Goal: Submit feedback/report problem: Submit feedback/report problem

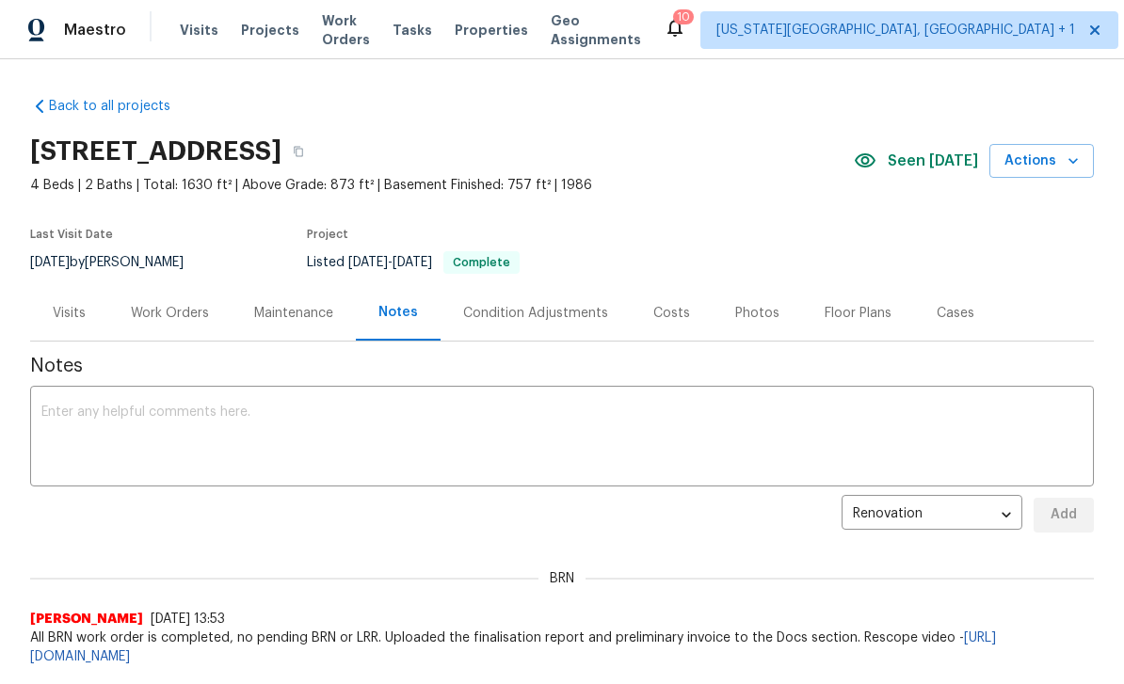
click at [272, 33] on span "Projects" at bounding box center [270, 30] width 58 height 19
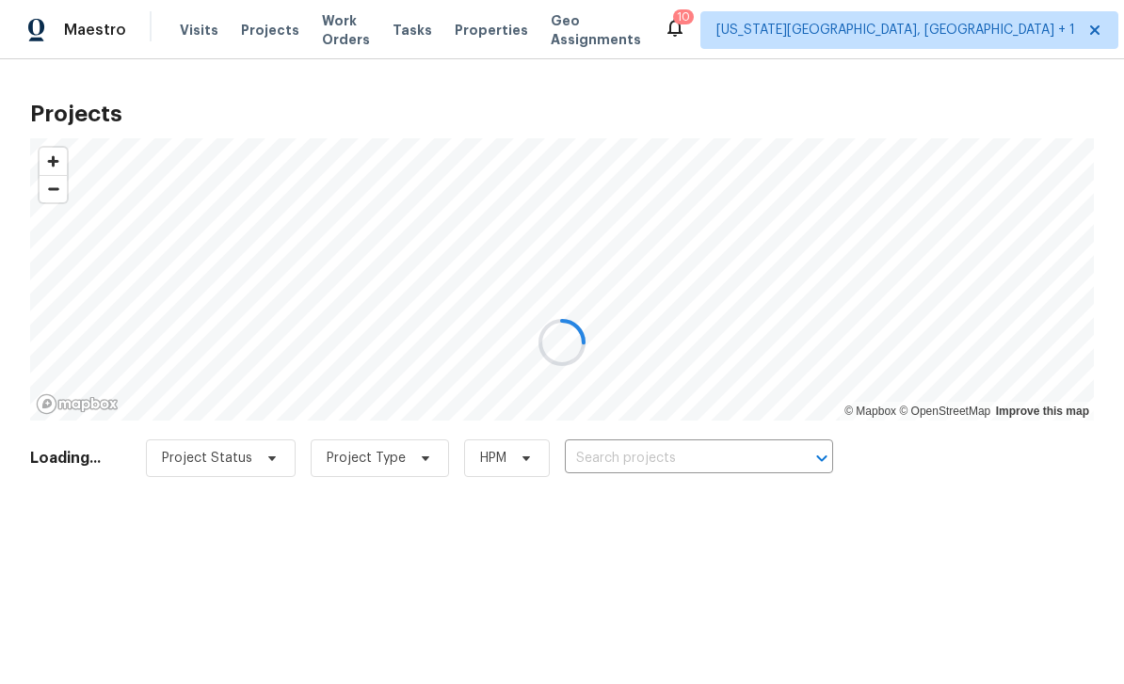
click at [744, 462] on div at bounding box center [562, 342] width 1124 height 684
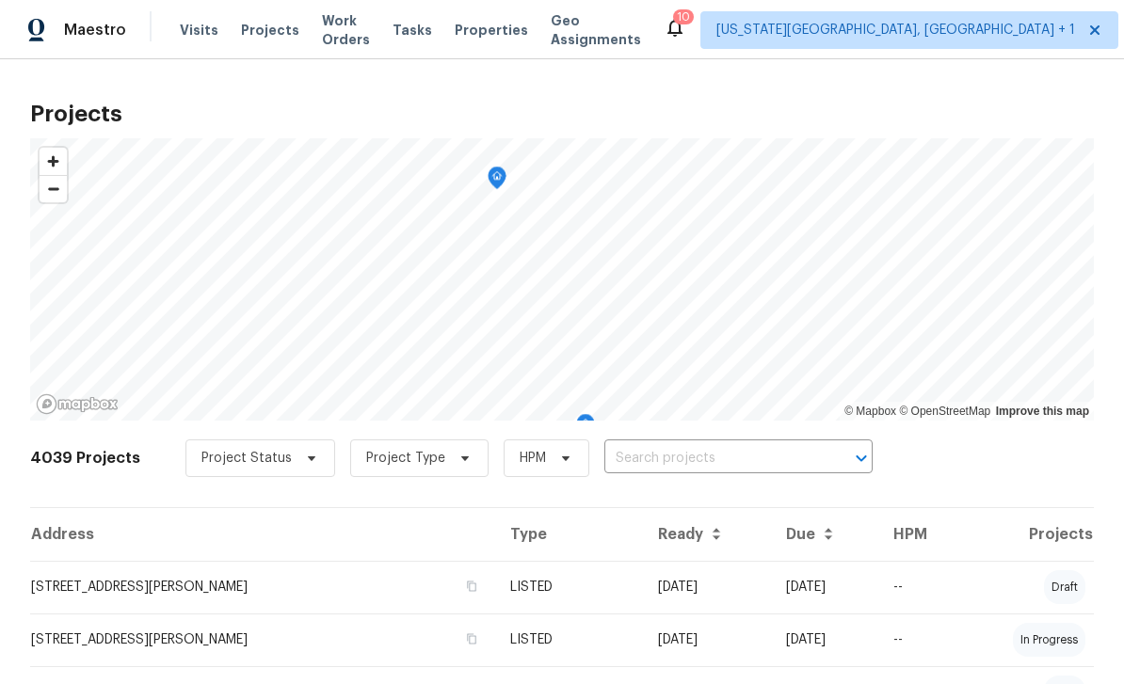
click at [696, 462] on input "text" at bounding box center [712, 458] width 216 height 29
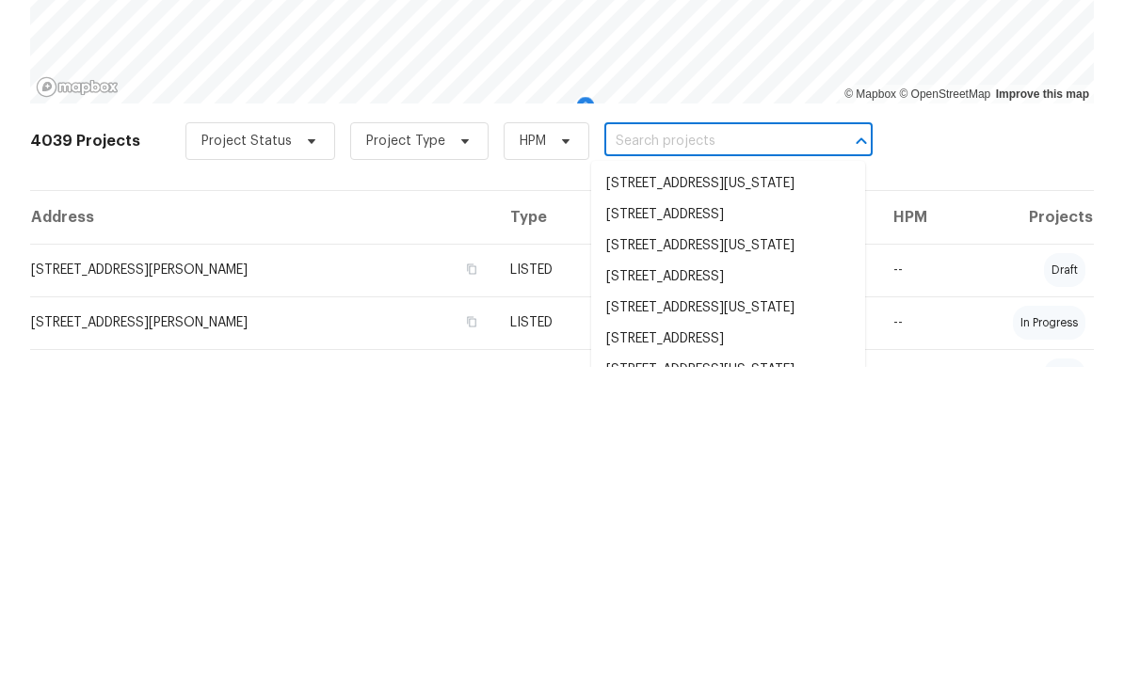
click at [709, 444] on input "text" at bounding box center [712, 458] width 216 height 29
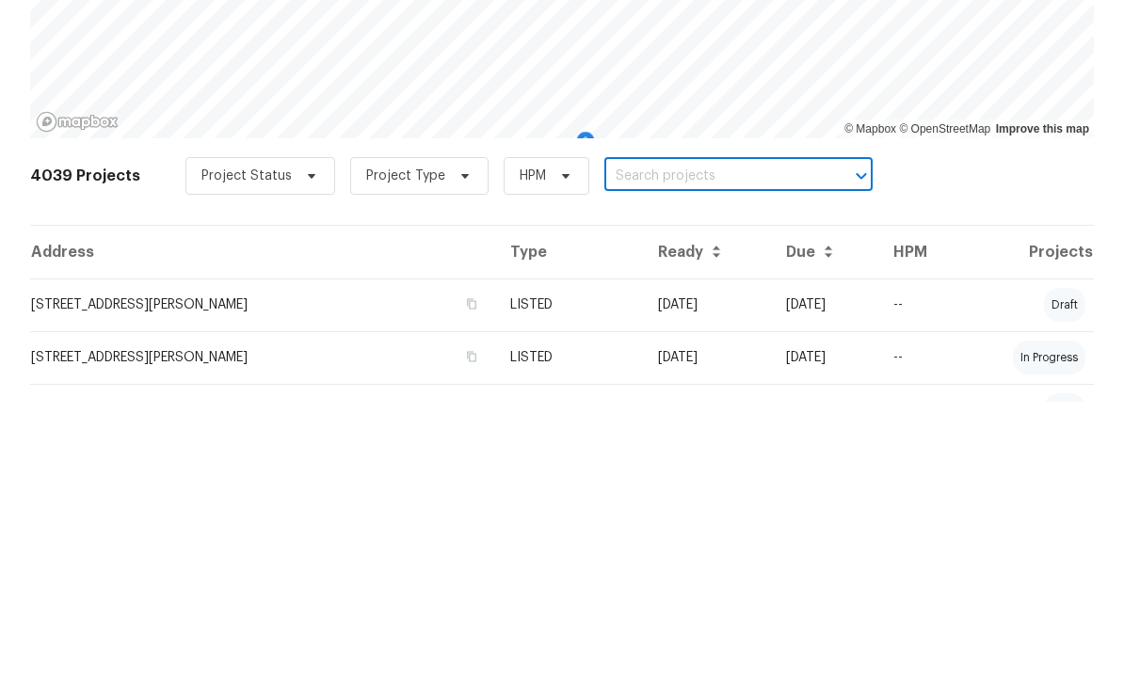
click at [696, 444] on input "text" at bounding box center [712, 458] width 216 height 29
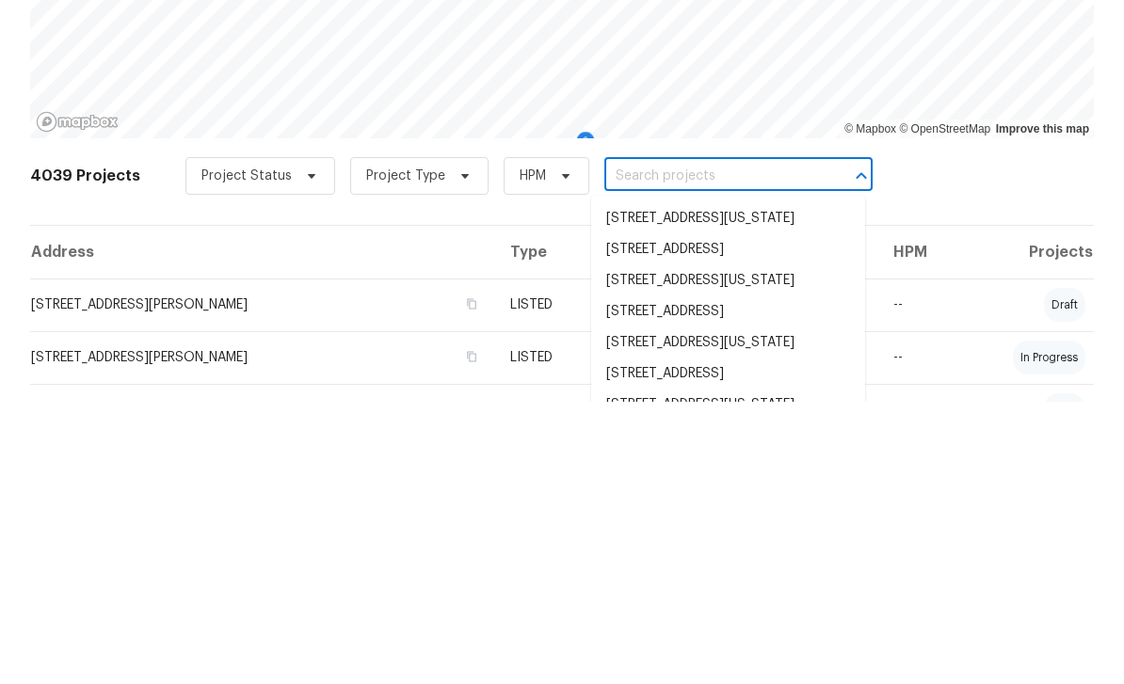
paste input "6815 Woodgate Ct, Colorado Springs, CO 80918"
type input "6815 Woodgate Ct, Colorado Springs, CO 80918"
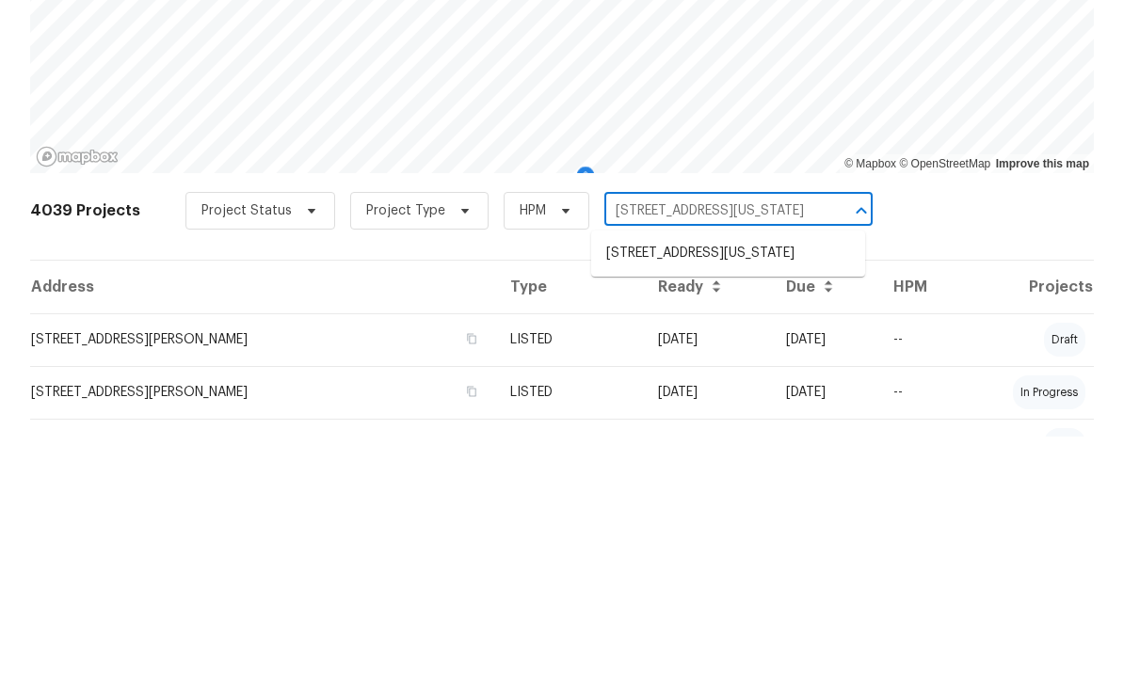
click at [686, 486] on li "6815 Woodgate Ct, Colorado Springs, CO 80918" at bounding box center [728, 501] width 274 height 31
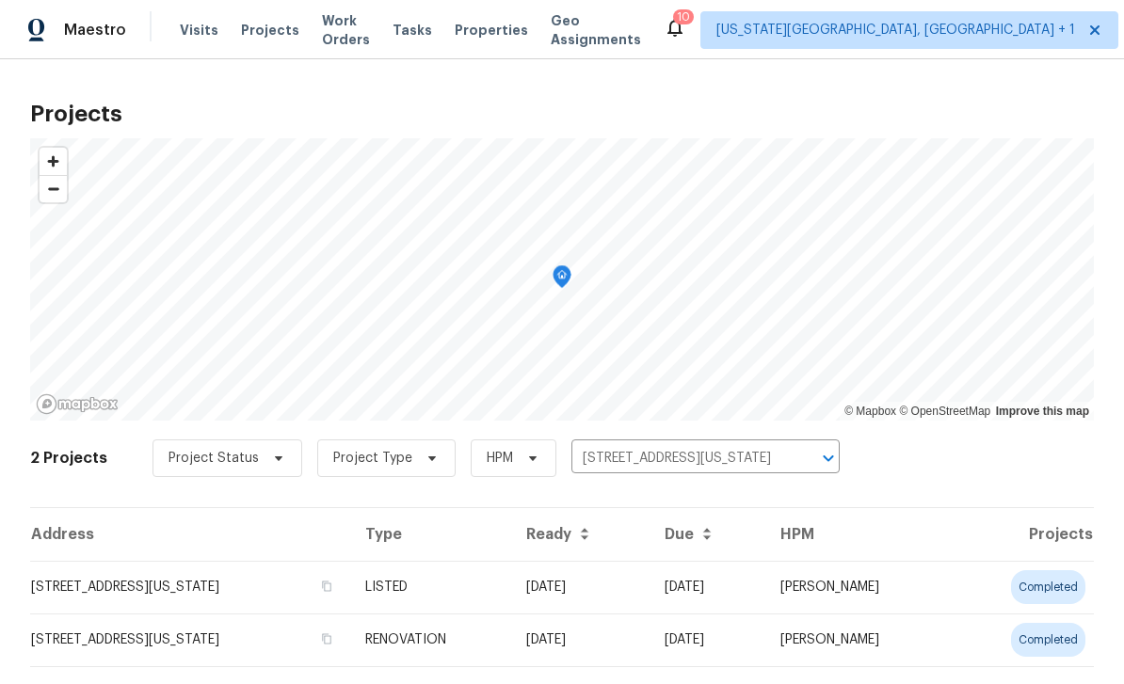
click at [92, 581] on td "6815 Woodgate Ct, Colorado Springs, CO 80918" at bounding box center [190, 587] width 320 height 53
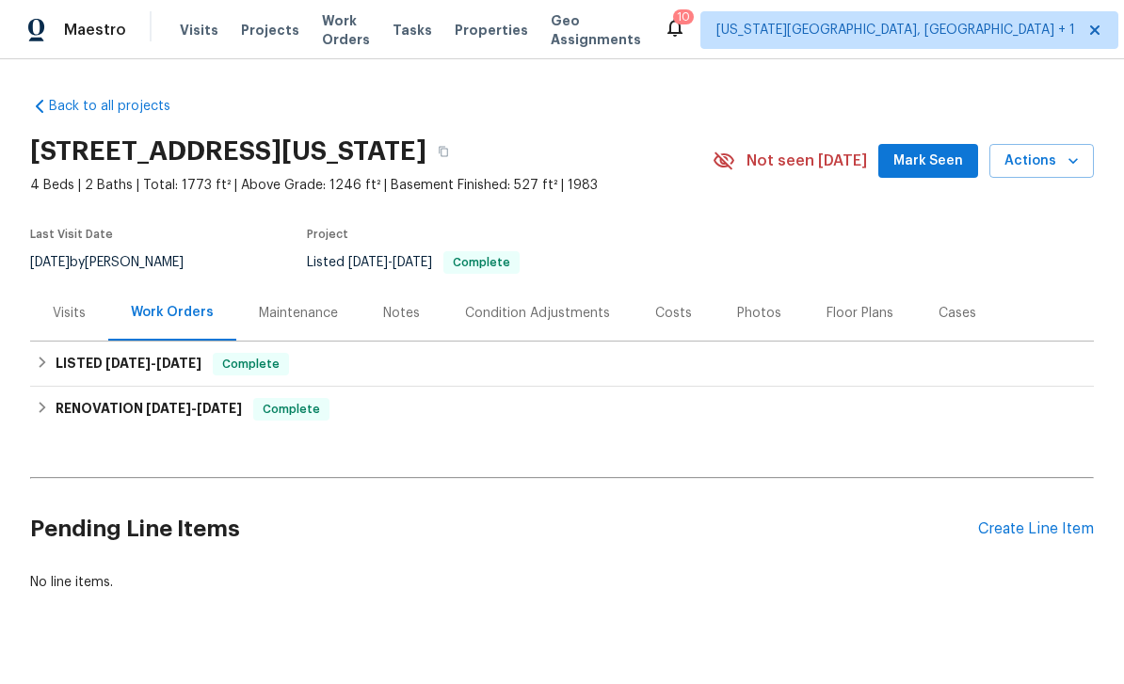
click at [938, 167] on span "Mark Seen" at bounding box center [928, 162] width 70 height 24
click at [1034, 535] on div "Create Line Item" at bounding box center [1036, 530] width 116 height 18
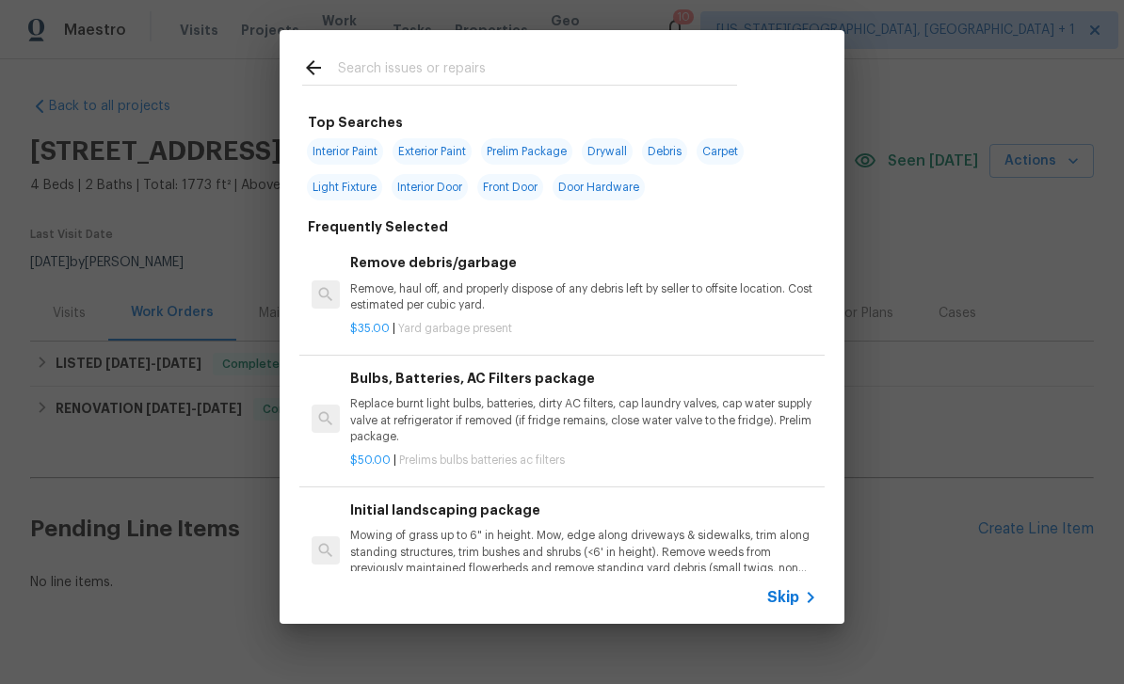
click at [451, 71] on input "text" at bounding box center [537, 70] width 399 height 28
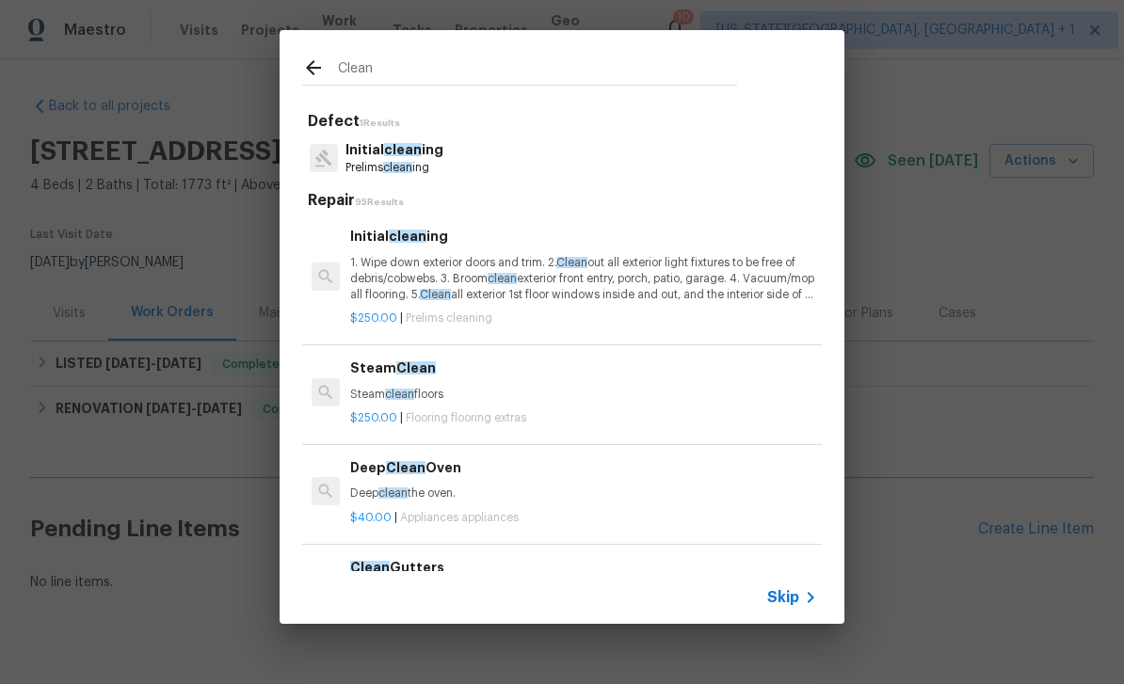
type input "Clean"
click at [477, 172] on div "Initial clean ing Prelims clean ing" at bounding box center [562, 158] width 520 height 51
click at [472, 174] on div "Initial clean ing Prelims clean ing" at bounding box center [562, 158] width 520 height 51
click at [489, 264] on p "1. Wipe down exterior doors and trim. 2. Clean out all exterior light fixtures …" at bounding box center [583, 279] width 467 height 48
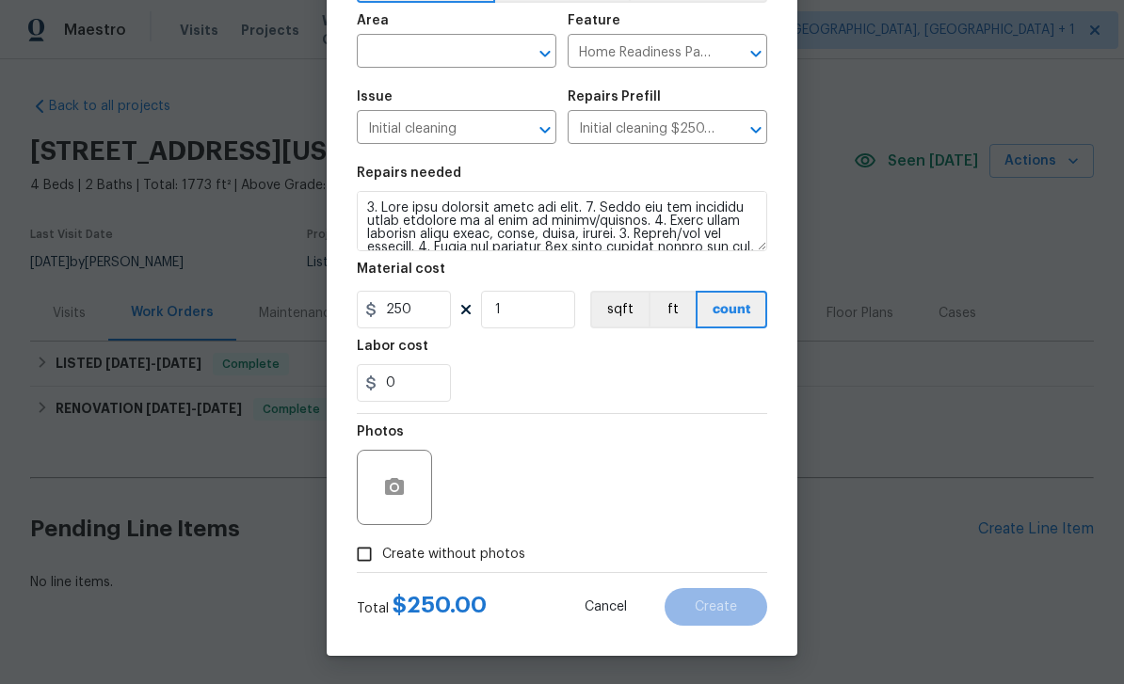
scroll to position [130, 0]
click at [496, 563] on span "Create without photos" at bounding box center [453, 555] width 143 height 20
click at [382, 563] on input "Create without photos" at bounding box center [364, 555] width 36 height 36
checkbox input "true"
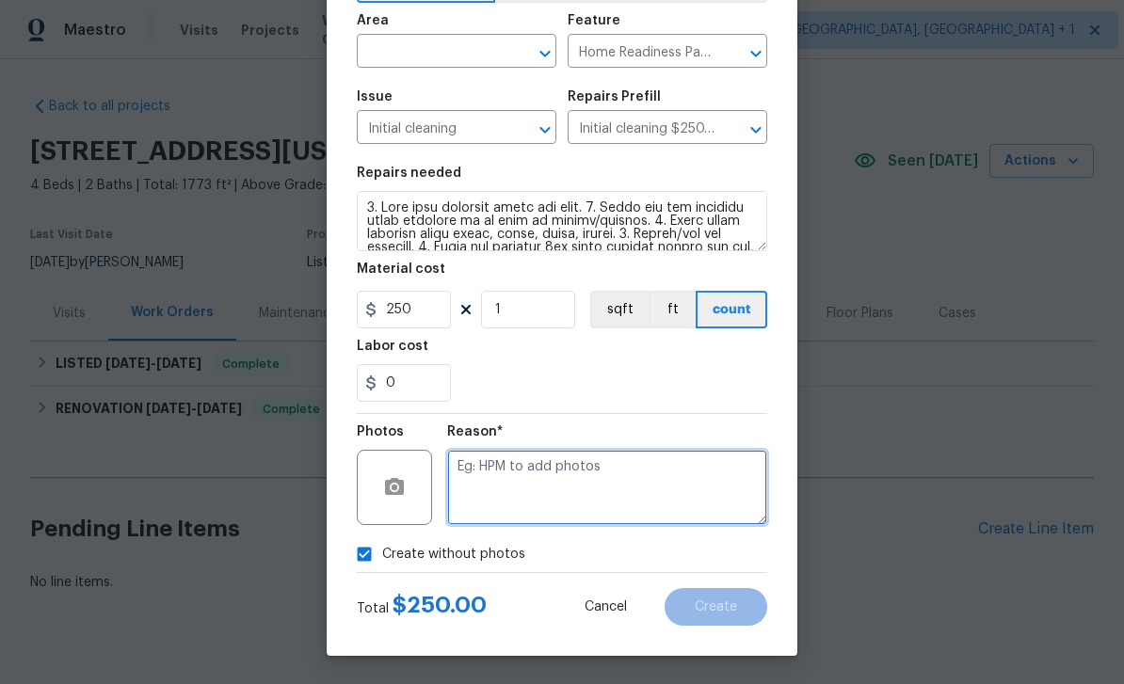
click at [558, 473] on textarea at bounding box center [607, 487] width 320 height 75
click at [587, 495] on textarea "Na" at bounding box center [607, 487] width 320 height 75
type textarea "Na"
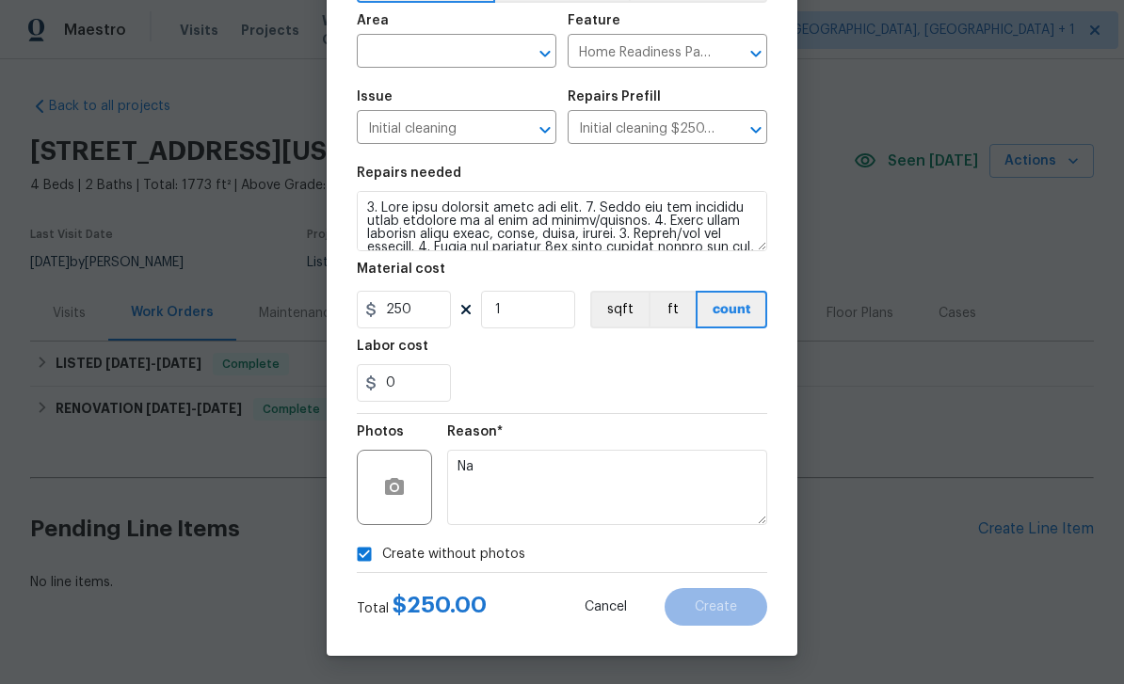
click at [441, 57] on input "text" at bounding box center [430, 53] width 147 height 29
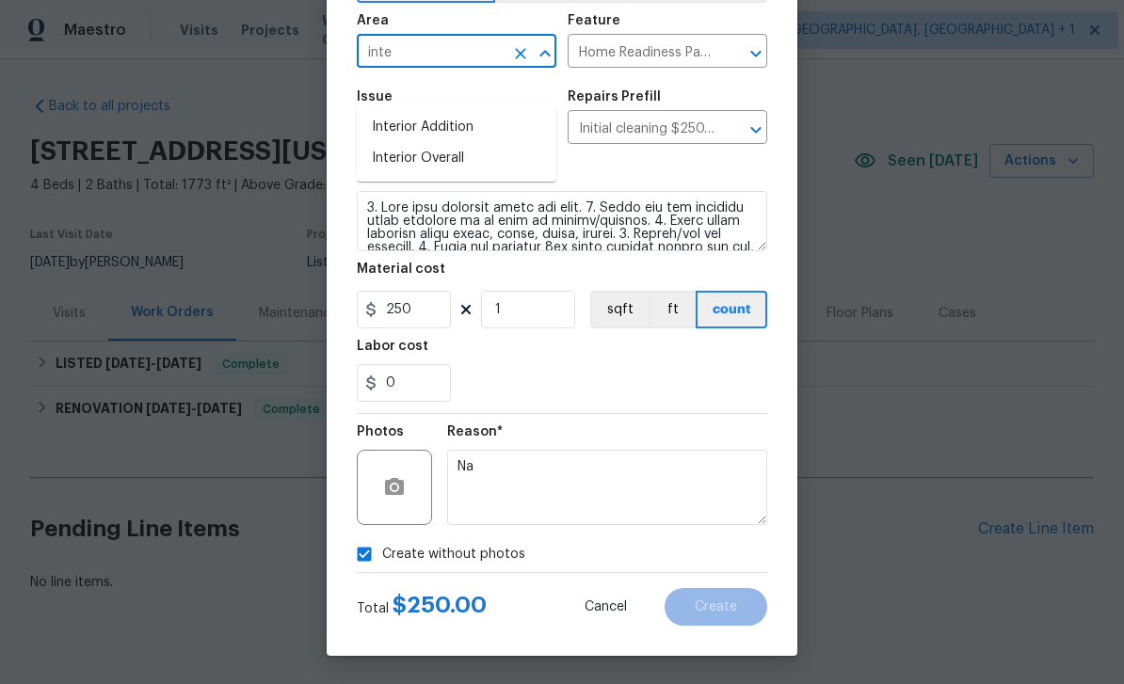
click at [445, 143] on li "Interior Overall" at bounding box center [457, 158] width 200 height 31
type input "Interior Overall"
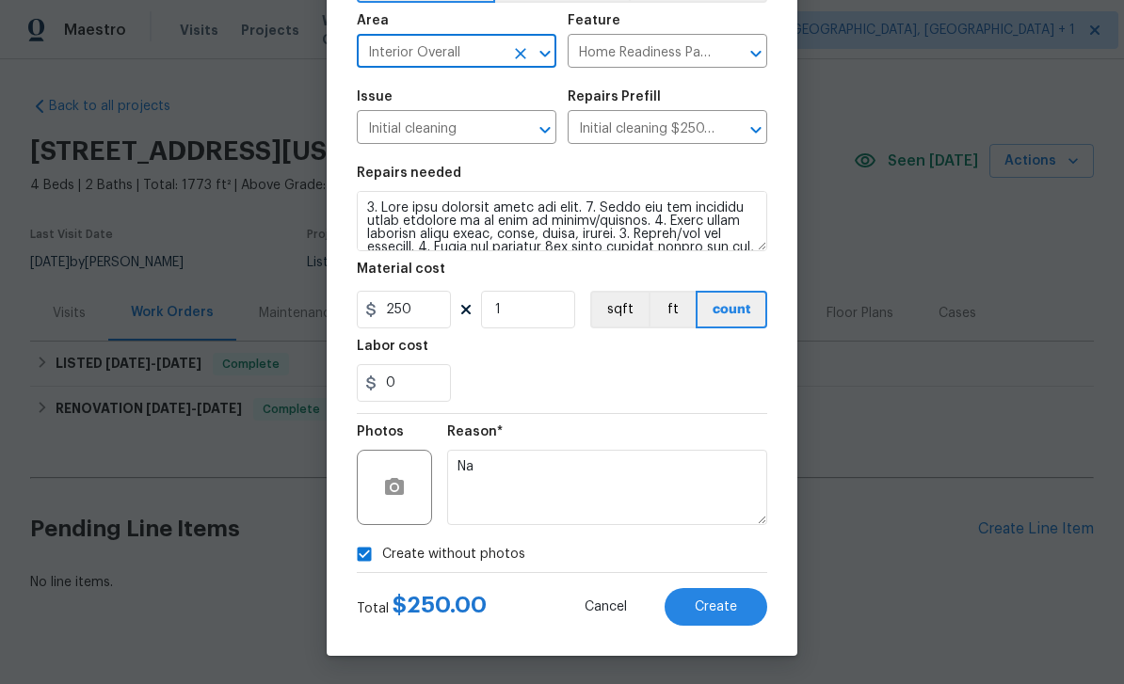
click at [745, 603] on button "Create" at bounding box center [716, 607] width 103 height 38
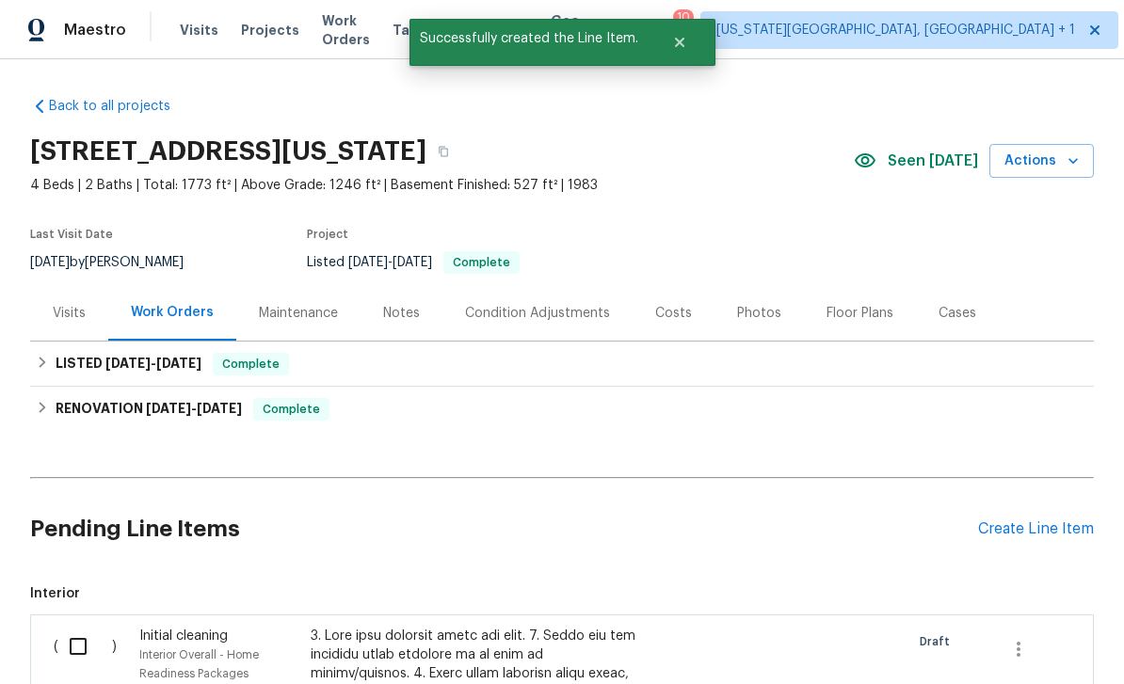
scroll to position [101, 0]
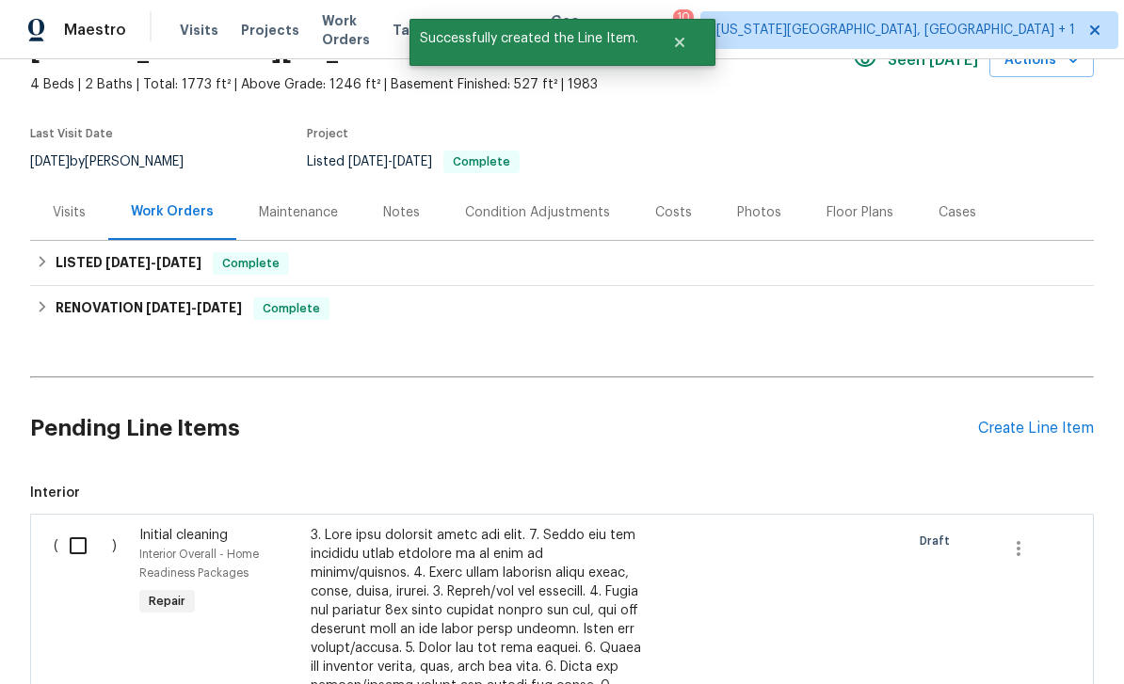
click at [81, 526] on input "checkbox" at bounding box center [85, 546] width 54 height 40
checkbox input "true"
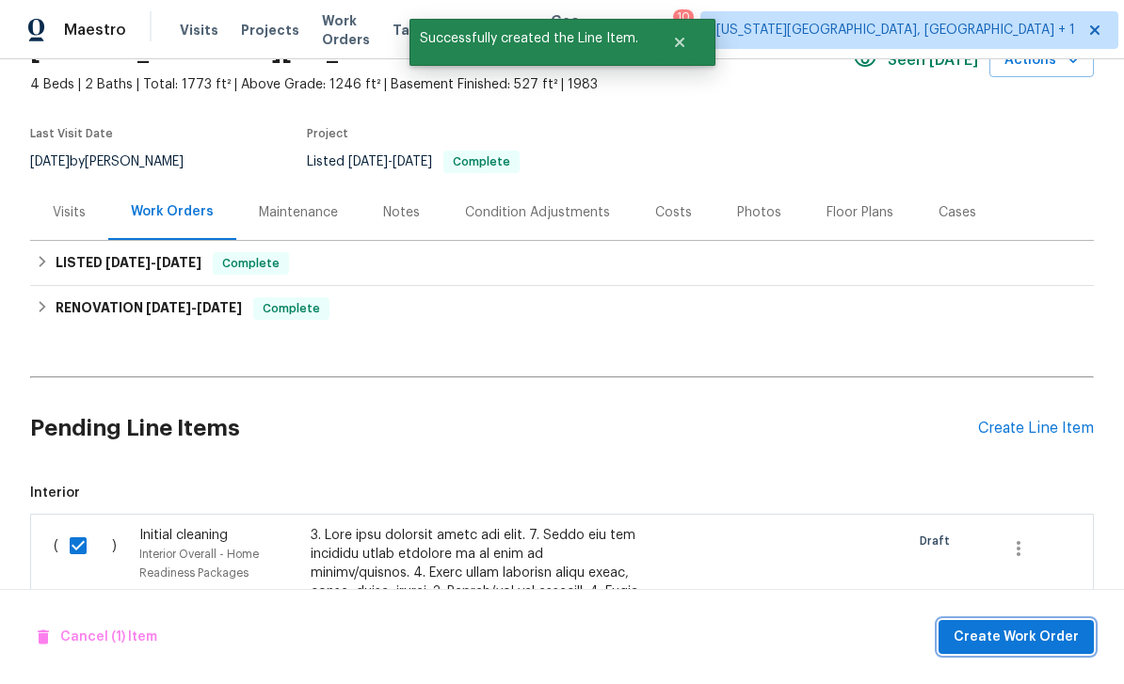
click at [1034, 636] on span "Create Work Order" at bounding box center [1016, 638] width 125 height 24
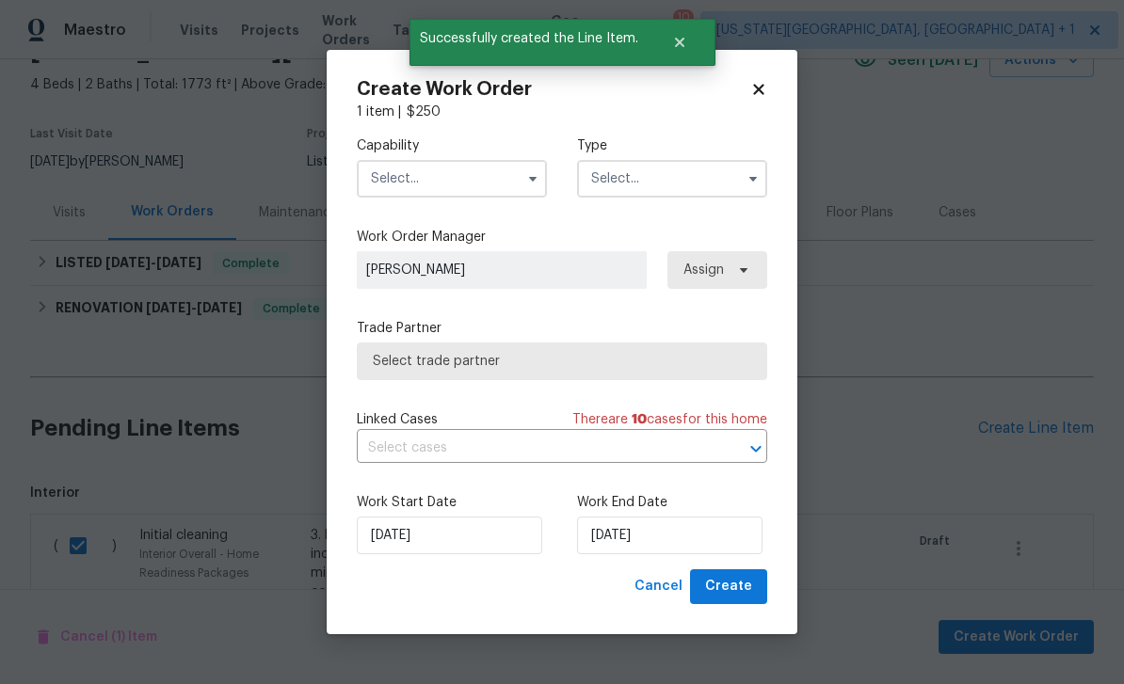
click at [454, 184] on input "text" at bounding box center [452, 179] width 190 height 38
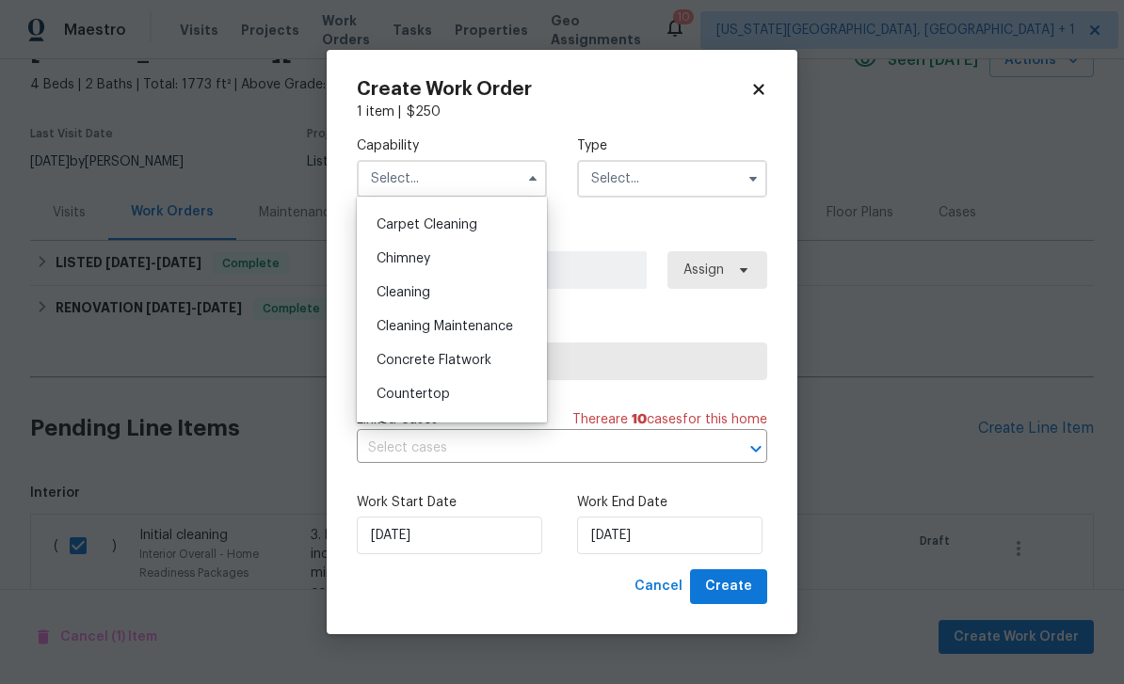
scroll to position [200, 0]
click at [411, 285] on span "Cleaning" at bounding box center [404, 289] width 54 height 13
type input "Cleaning"
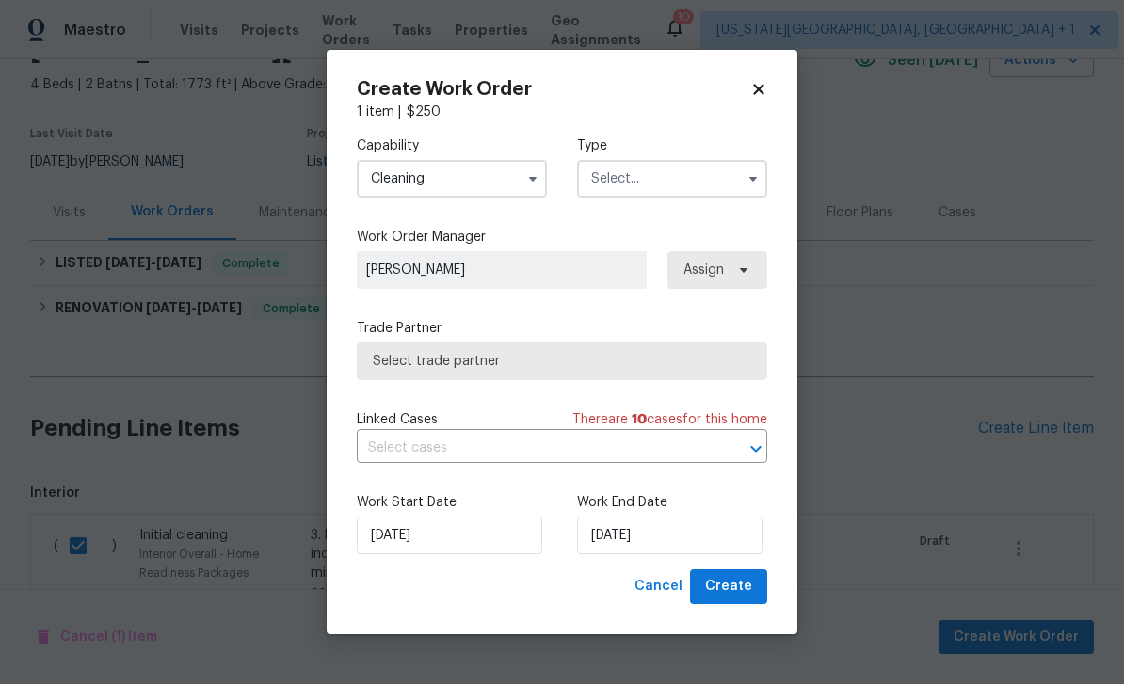
click at [674, 174] on input "text" at bounding box center [672, 179] width 190 height 38
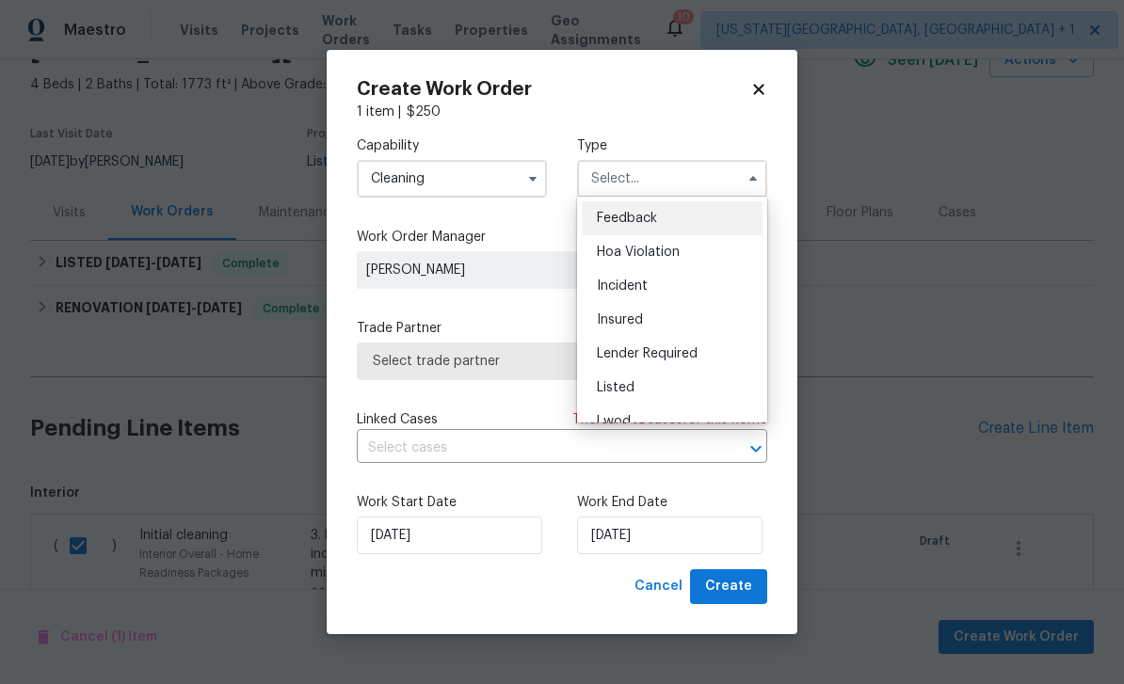
click at [631, 389] on span "Listed" at bounding box center [616, 387] width 38 height 13
type input "Listed"
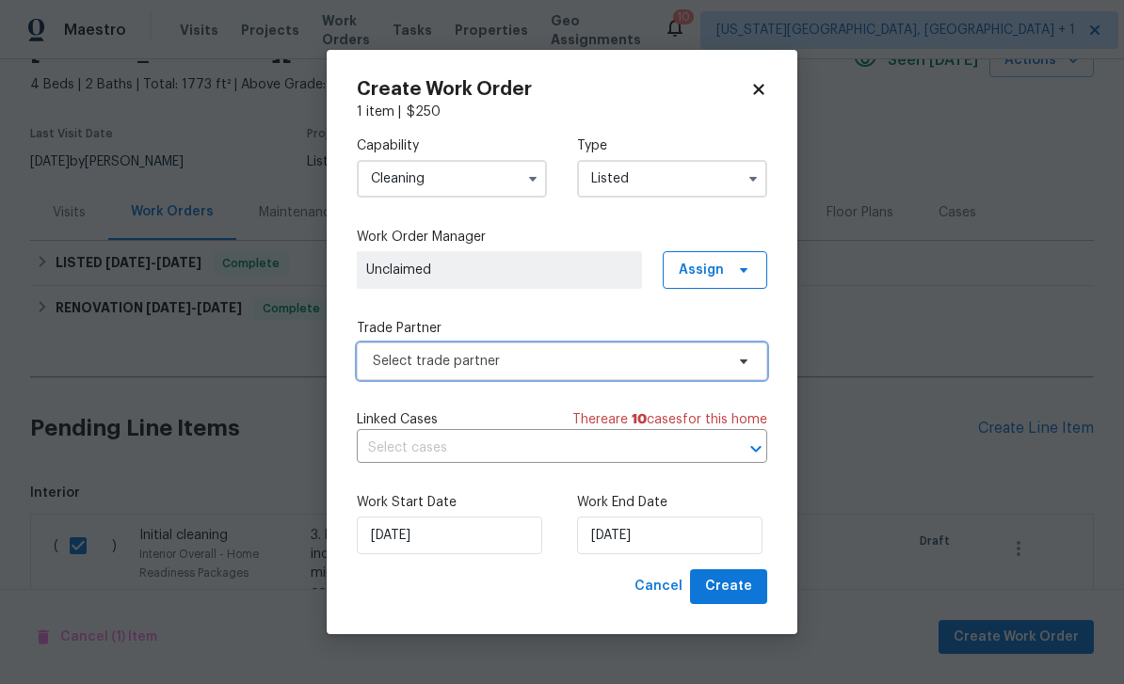
click at [482, 361] on span "Select trade partner" at bounding box center [548, 361] width 351 height 19
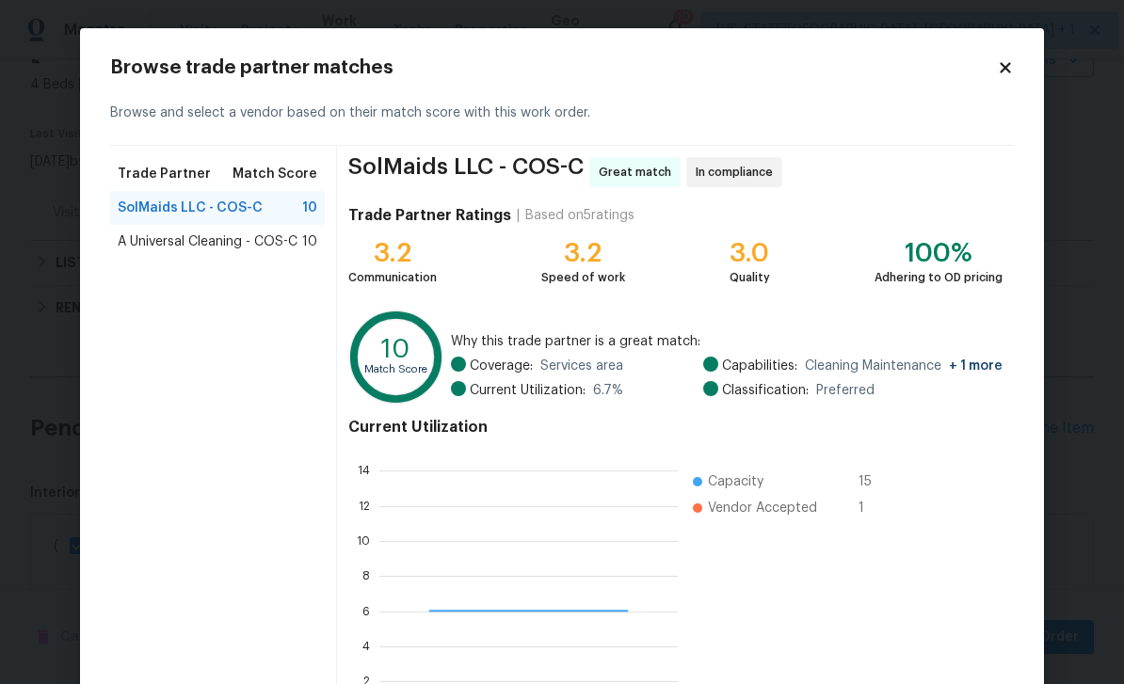
scroll to position [264, 298]
click at [246, 247] on span "A Universal Cleaning - COS-C" at bounding box center [208, 242] width 180 height 19
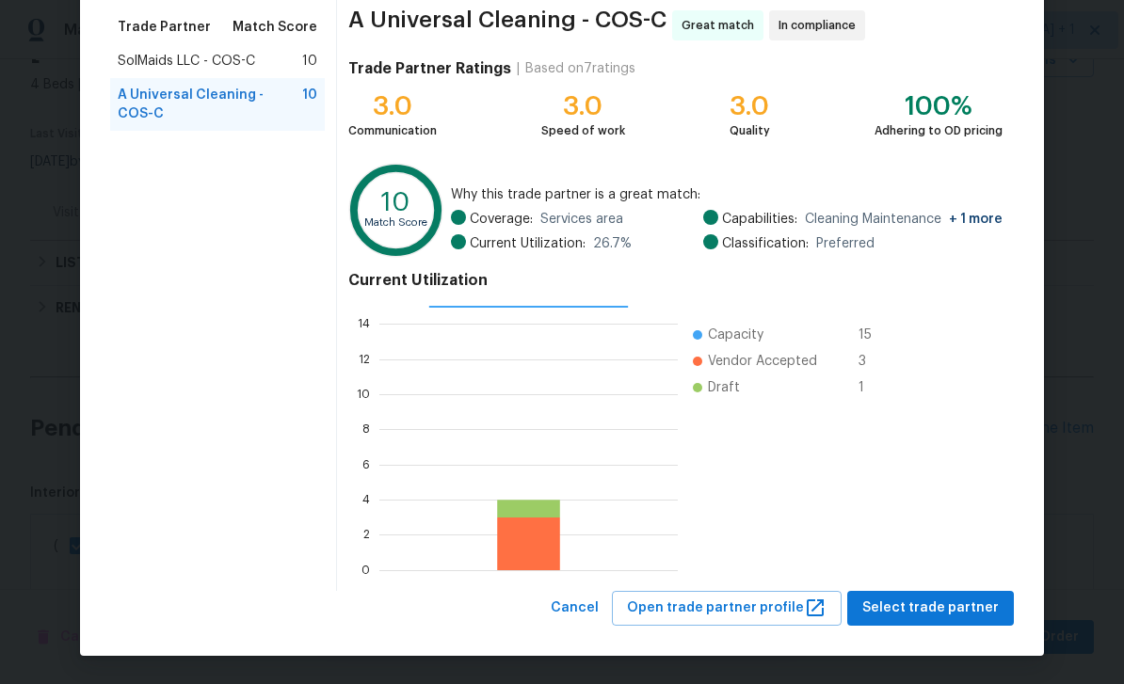
scroll to position [146, 0]
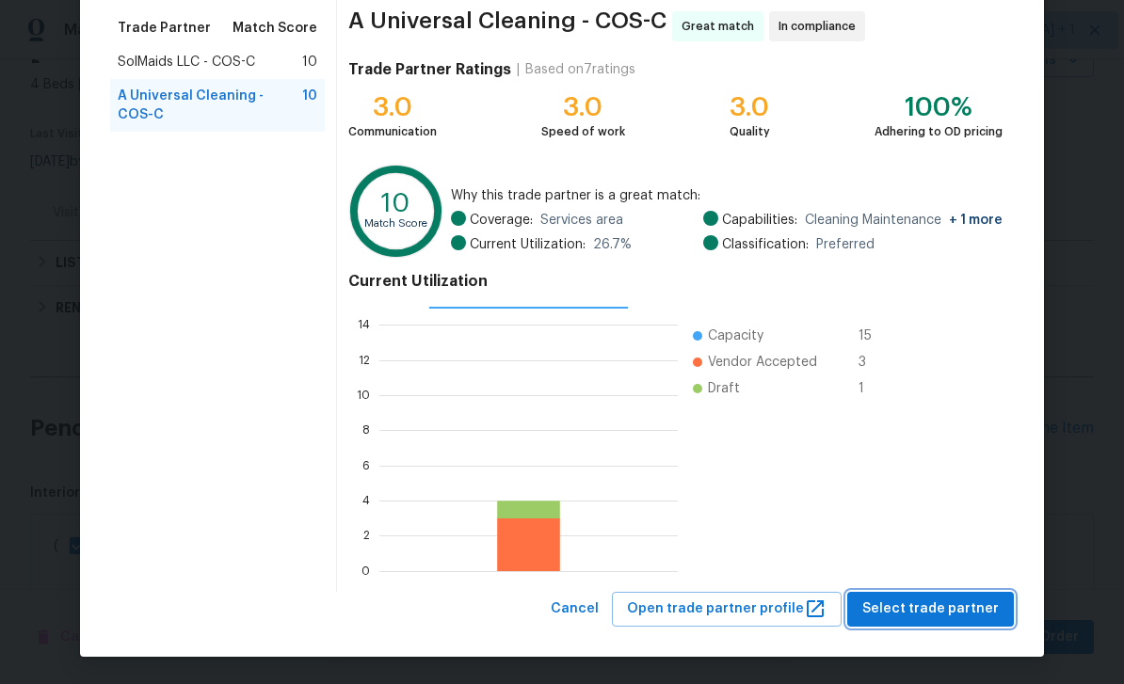
click at [966, 616] on span "Select trade partner" at bounding box center [930, 610] width 136 height 24
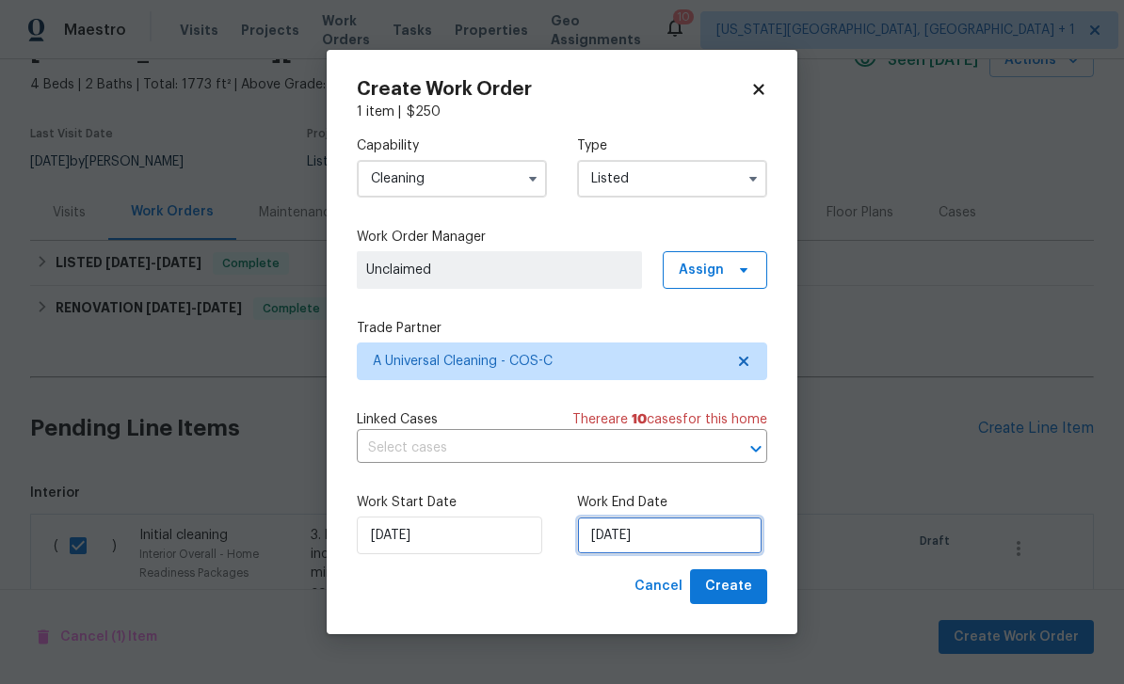
click at [680, 530] on input "[DATE]" at bounding box center [669, 536] width 185 height 38
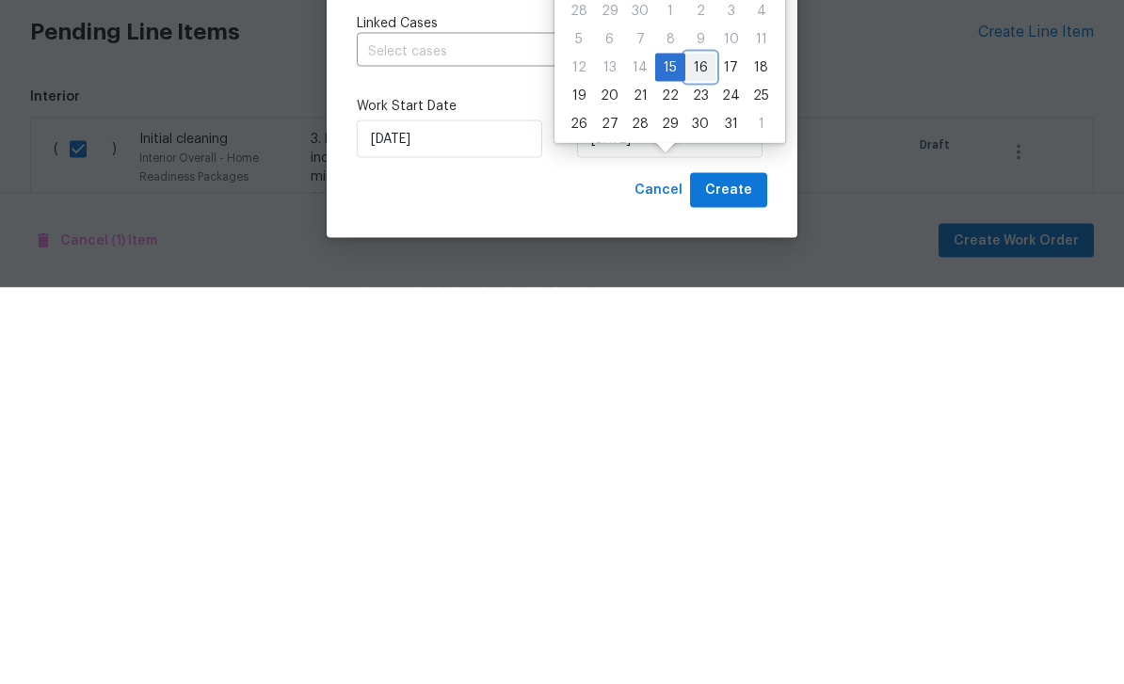
click at [698, 451] on div "16" at bounding box center [700, 464] width 30 height 26
type input "10/16/2025"
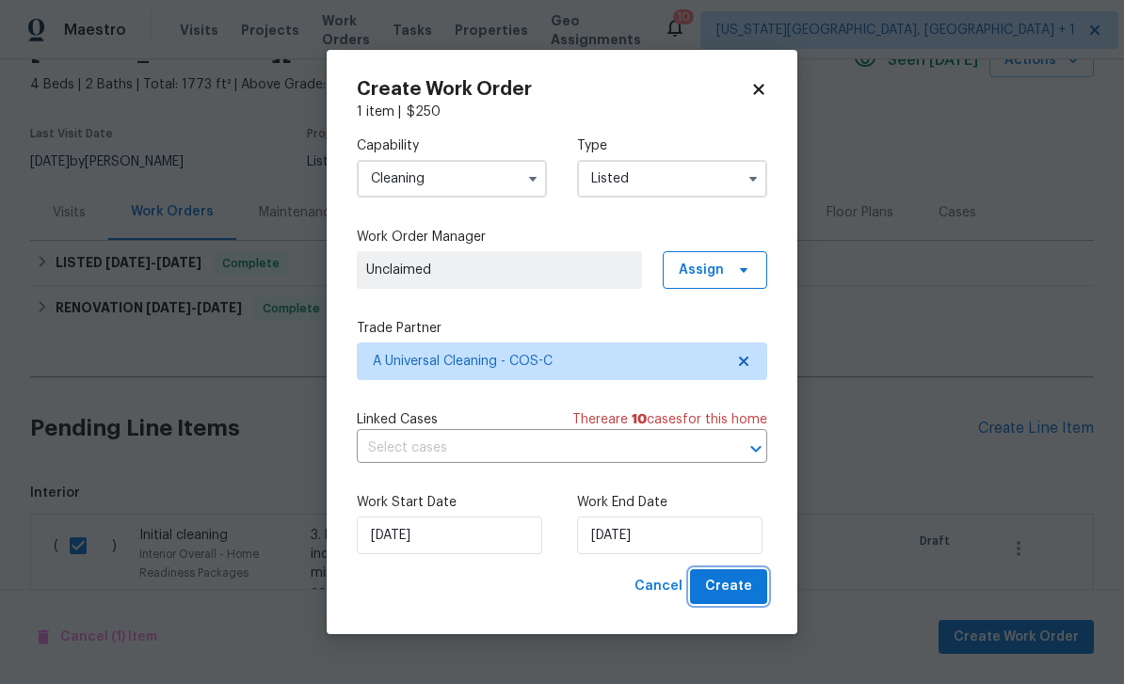
click at [753, 588] on button "Create" at bounding box center [728, 586] width 77 height 35
checkbox input "false"
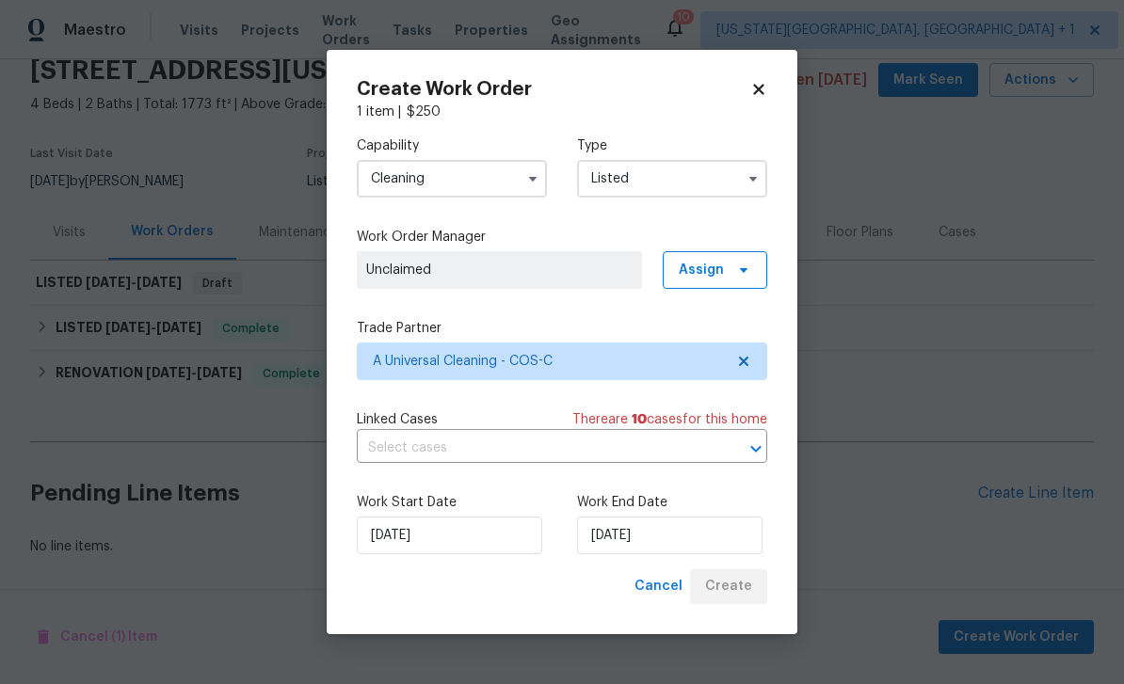
scroll to position [20, 0]
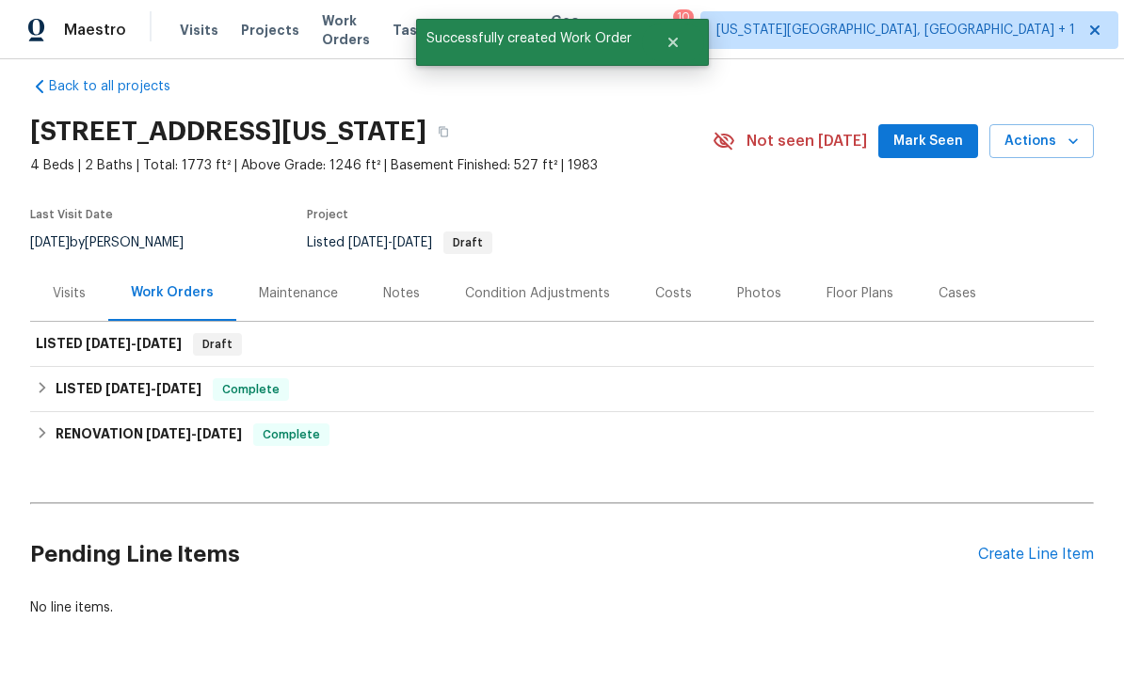
click at [1085, 124] on button "Actions" at bounding box center [1041, 141] width 104 height 35
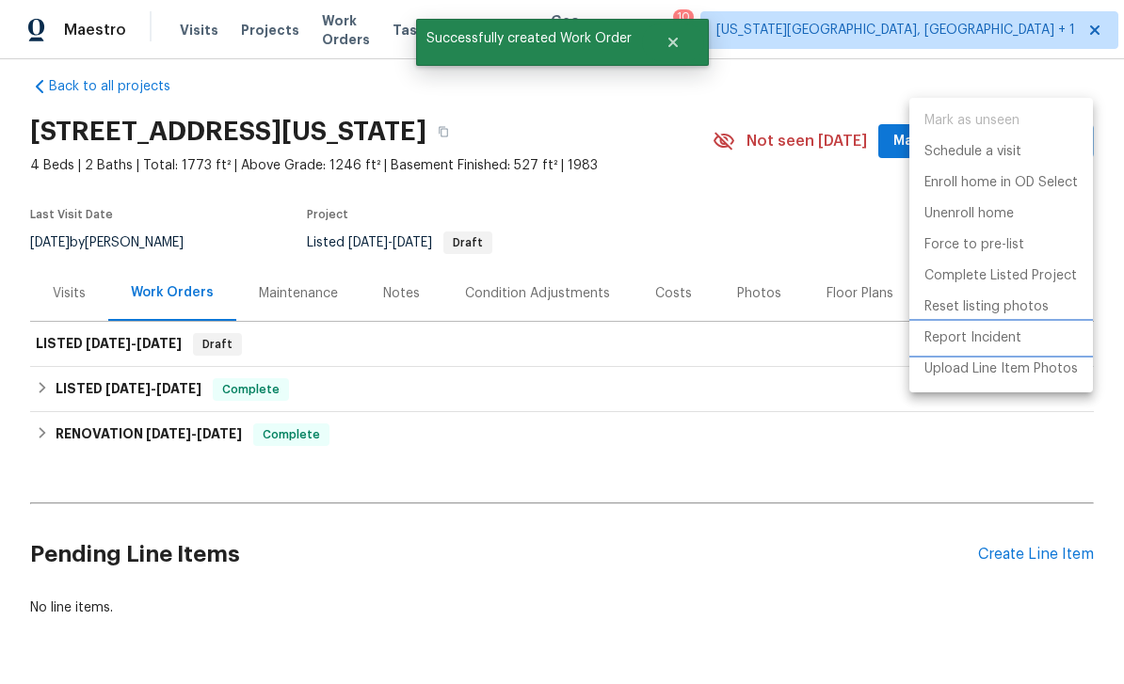
click at [987, 342] on p "Report Incident" at bounding box center [972, 339] width 97 height 20
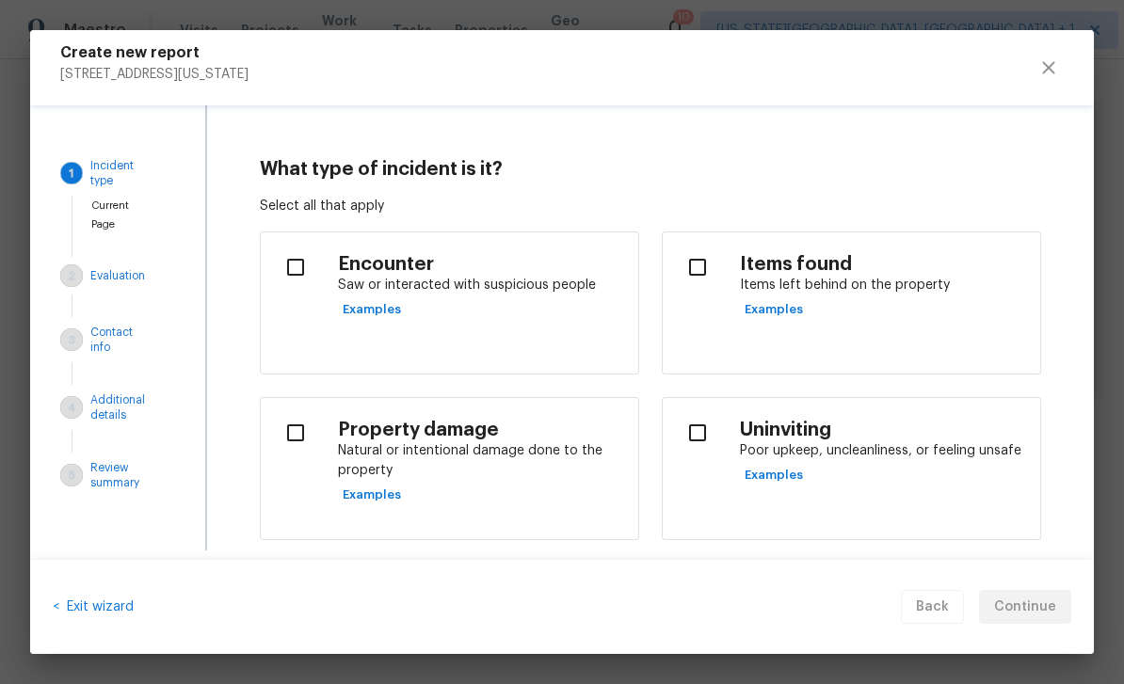
click at [292, 281] on input "checkbox" at bounding box center [296, 268] width 40 height 40
checkbox input "true"
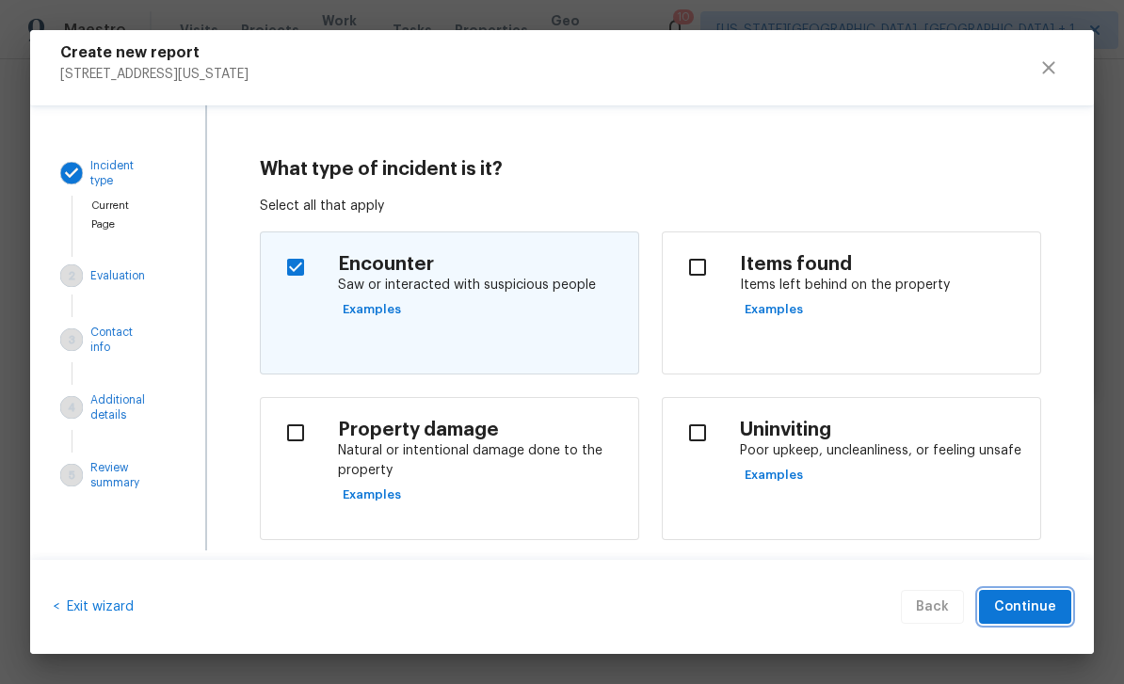
click at [1037, 607] on span "Continue" at bounding box center [1025, 608] width 62 height 24
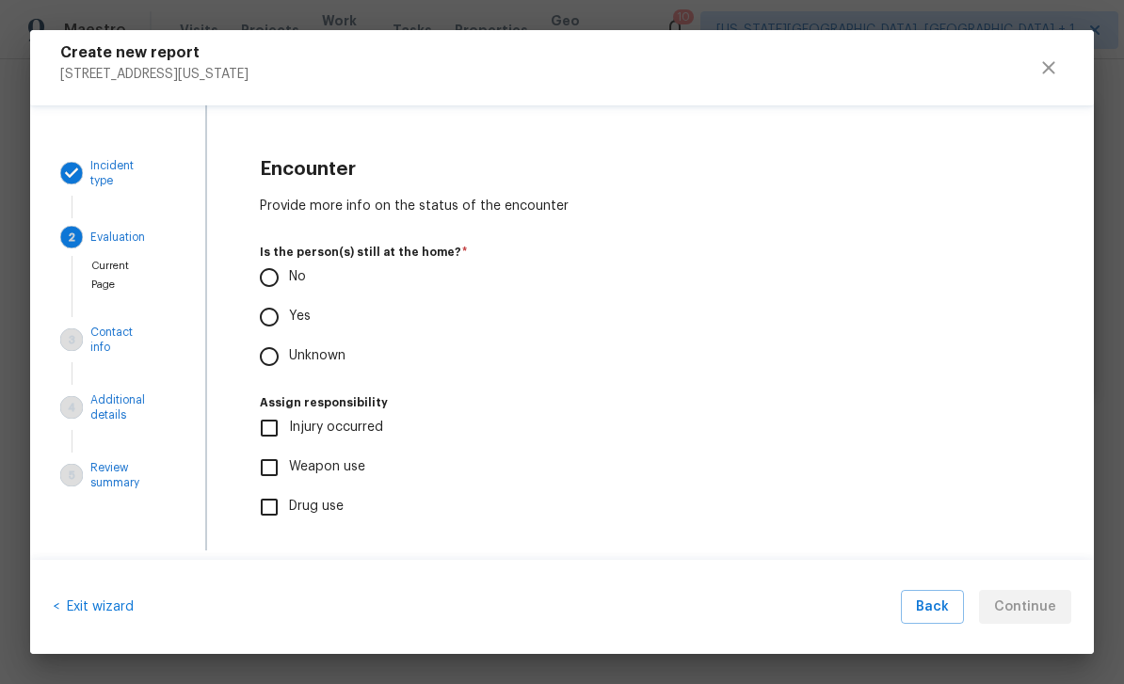
click at [268, 278] on input "No" at bounding box center [269, 278] width 40 height 40
radio input "true"
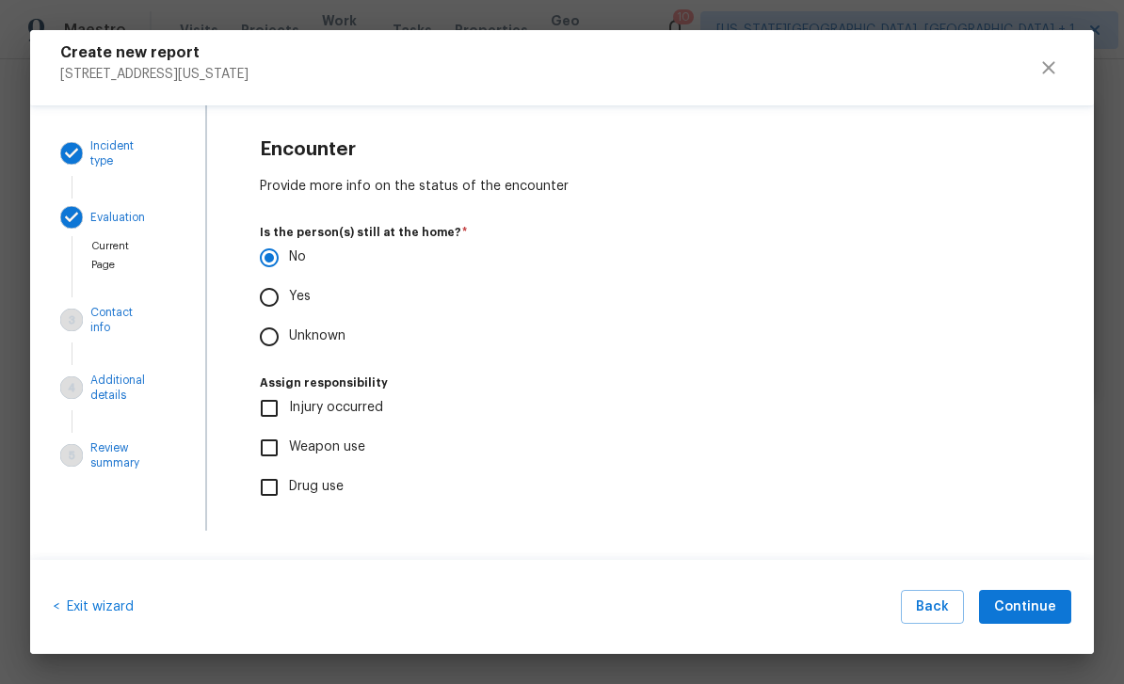
scroll to position [19, 0]
click at [1041, 609] on span "Continue" at bounding box center [1025, 608] width 62 height 24
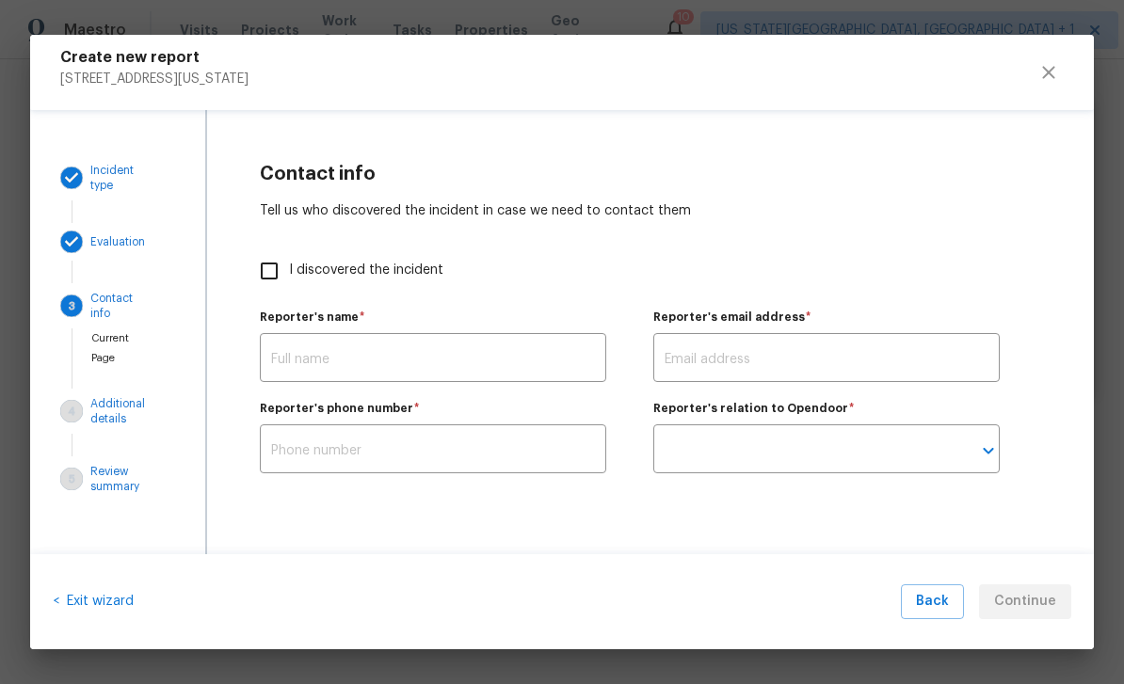
scroll to position [0, 0]
click at [286, 274] on input "I discovered the incident" at bounding box center [269, 271] width 40 height 40
checkbox input "true"
type input "[PERSON_NAME]"
type input "chris.thomas@opendoor.com"
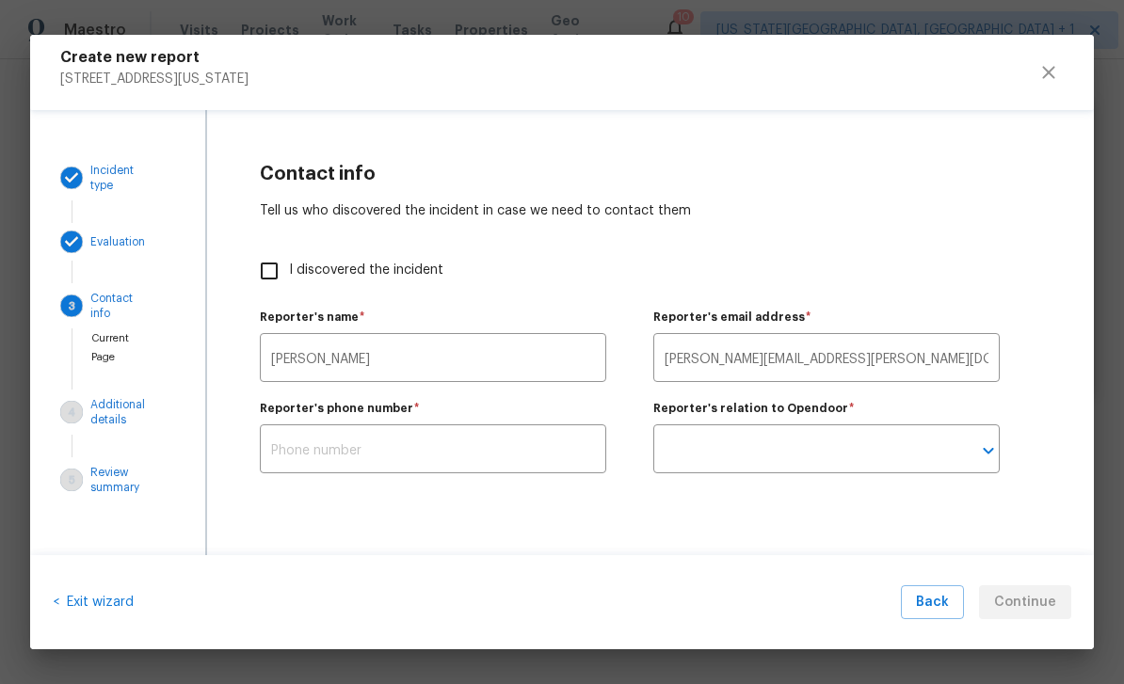
type input "Opendoor employee"
click at [1067, 581] on div "< Exit wizard Back Continue" at bounding box center [562, 602] width 1064 height 95
click at [1037, 601] on span "Continue" at bounding box center [1025, 603] width 62 height 24
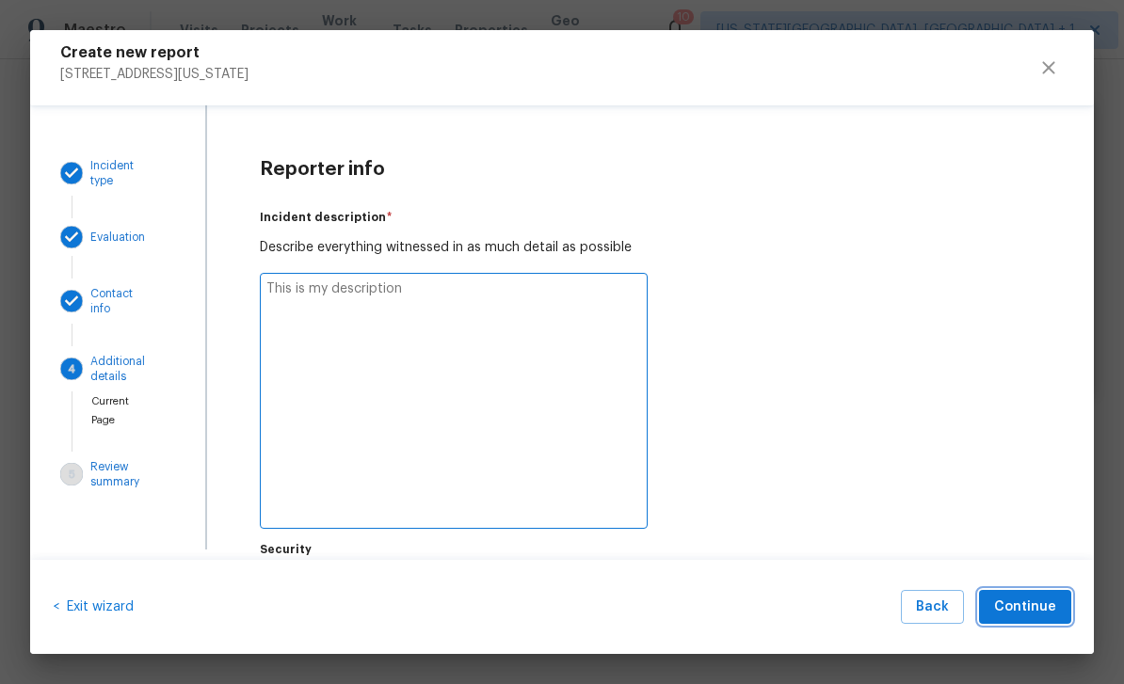
type textarea "x"
click at [448, 300] on textarea at bounding box center [454, 401] width 388 height 256
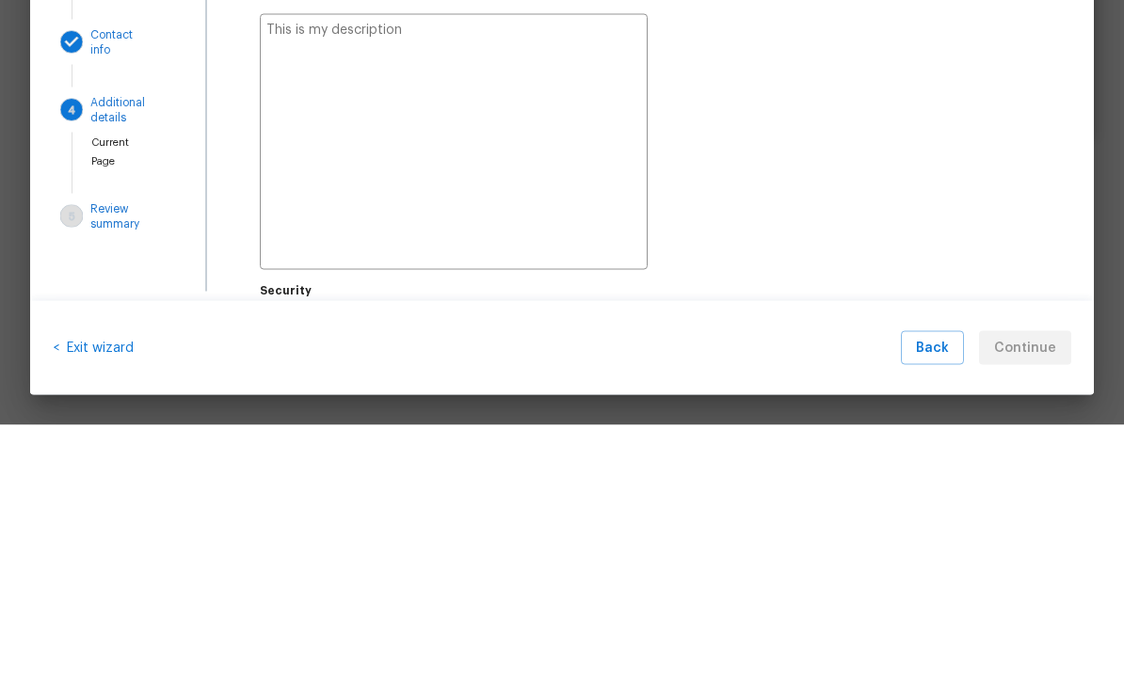
type textarea "M"
type textarea "x"
type textarea "Me"
type textarea "x"
type textarea "Met"
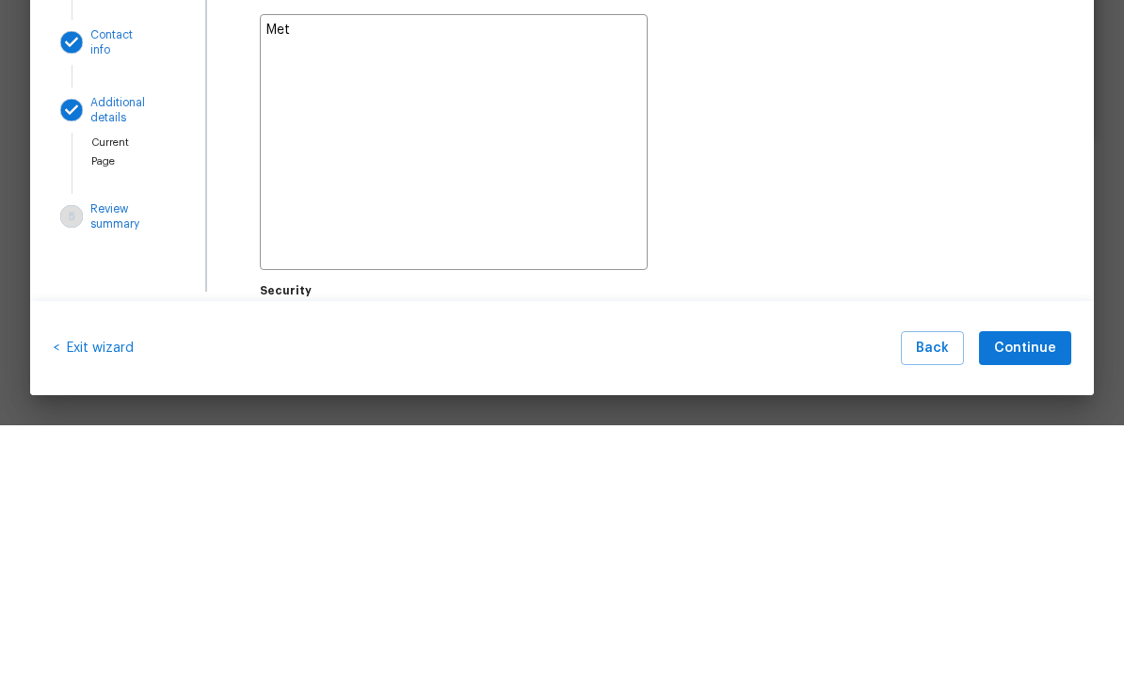
type textarea "x"
type textarea "Met"
type textarea "x"
type textarea "Met t"
type textarea "x"
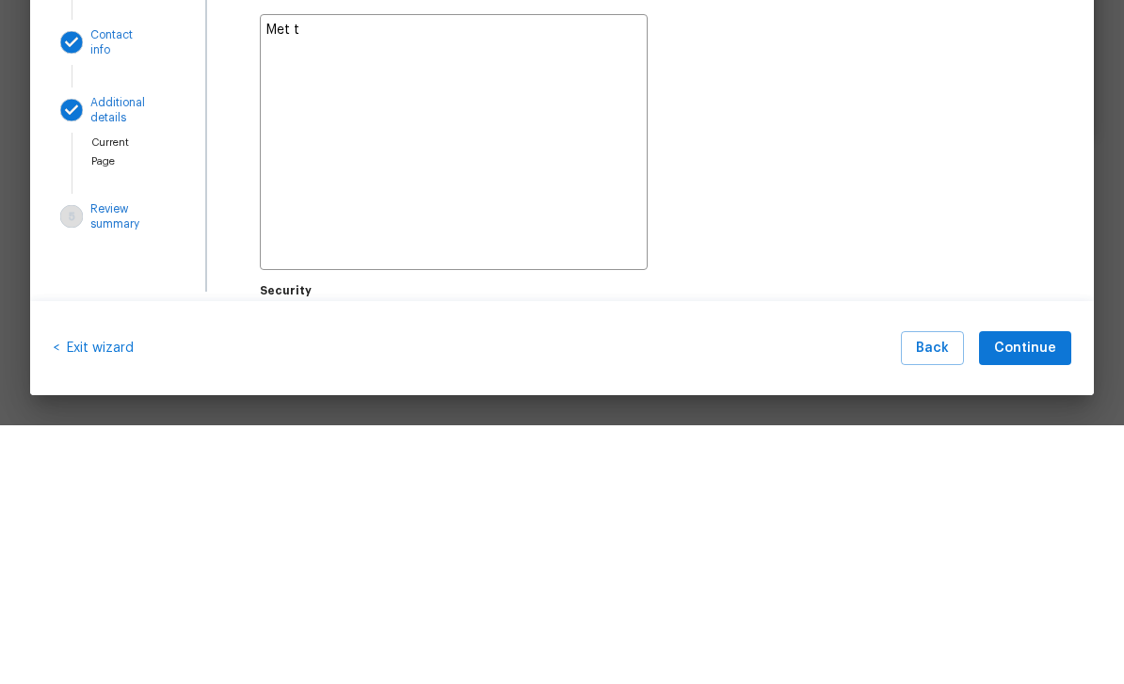
type textarea "Met tw"
type textarea "x"
type textarea "Met two"
type textarea "x"
type textarea "Met two"
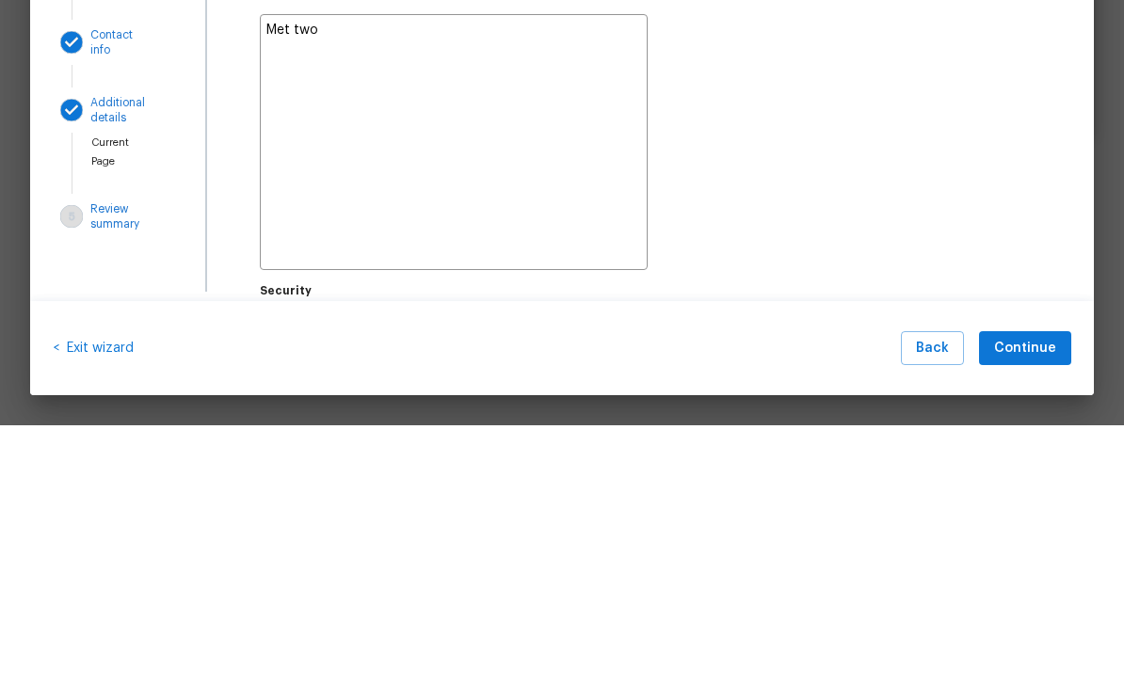
type textarea "x"
type textarea "Met two l"
type textarea "x"
type textarea "Met two la"
type textarea "x"
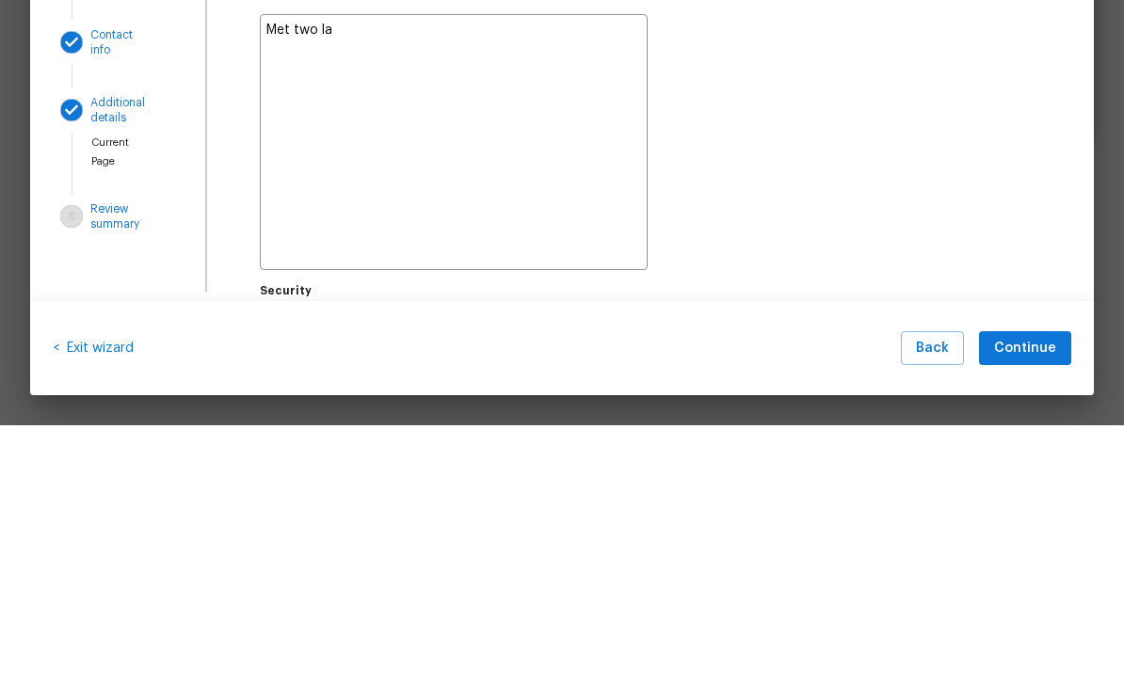
type textarea "Met two lad"
type textarea "x"
type textarea "Met two ladu"
type textarea "x"
type textarea "Met two ladue"
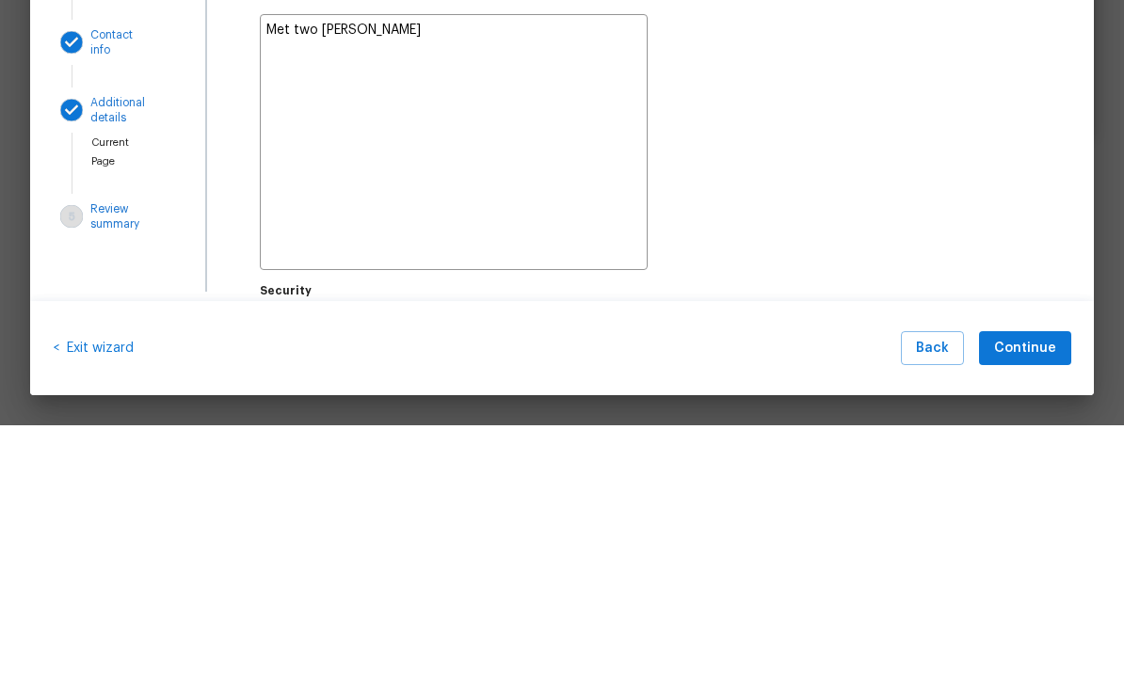
type textarea "x"
type textarea "Met two ladues"
type textarea "x"
type textarea "Met two ladies"
type textarea "x"
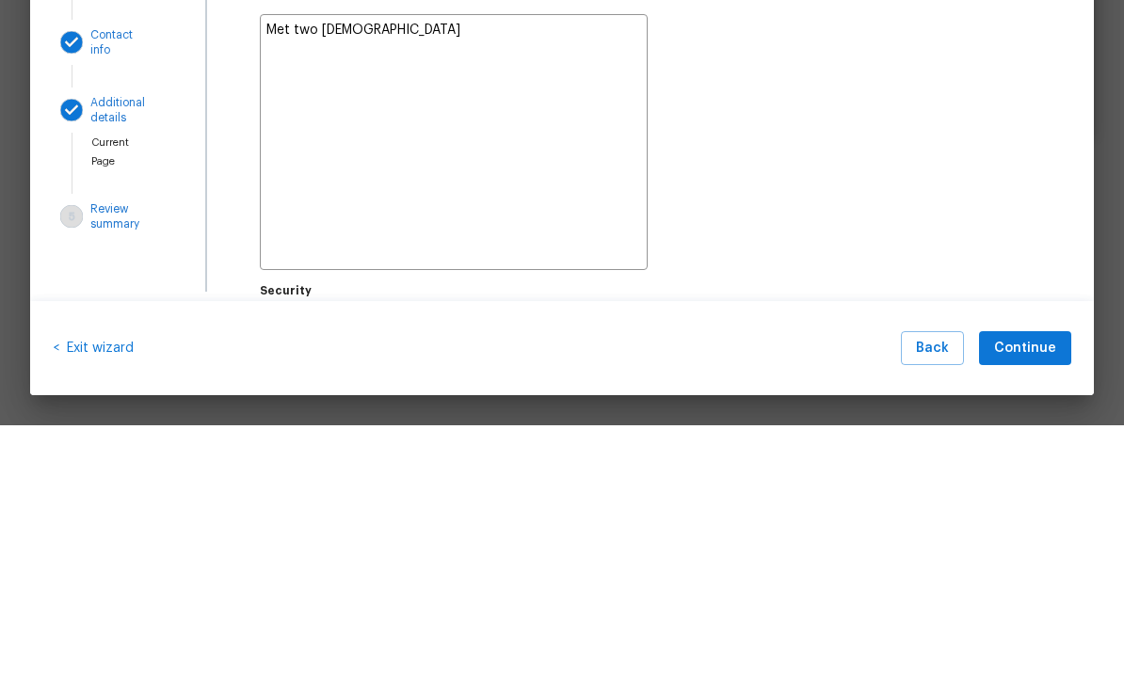
type textarea "Met two ladies"
type textarea "x"
type textarea "Met two ladies t"
type textarea "x"
type textarea "Met two ladies tr"
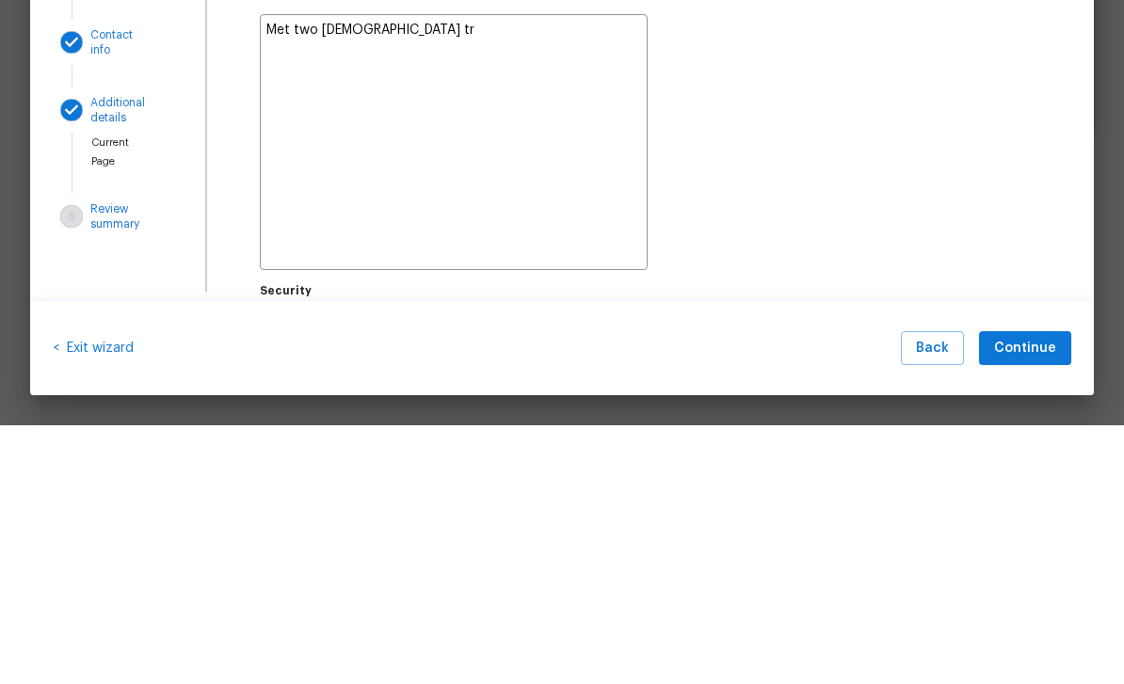
type textarea "x"
type textarea "Met two ladies try"
type textarea "x"
type textarea "Met two ladies tryn"
type textarea "x"
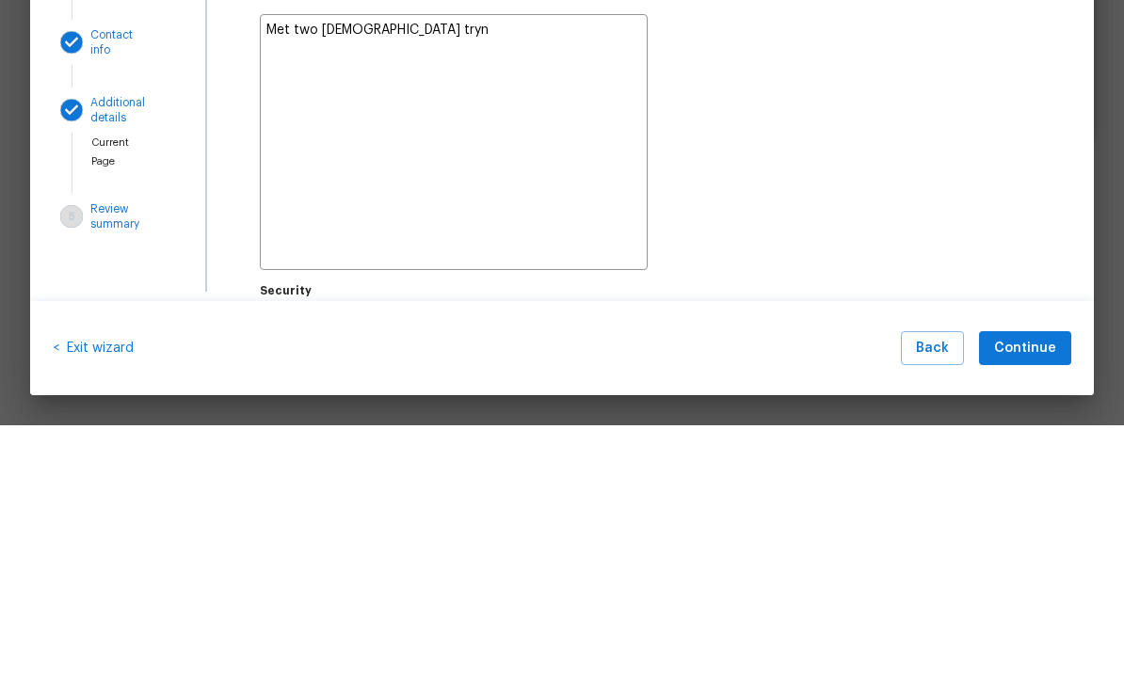
type textarea "Met two ladies tryng"
type textarea "x"
type textarea "Met two ladies trying"
type textarea "x"
type textarea "Met two ladies trying"
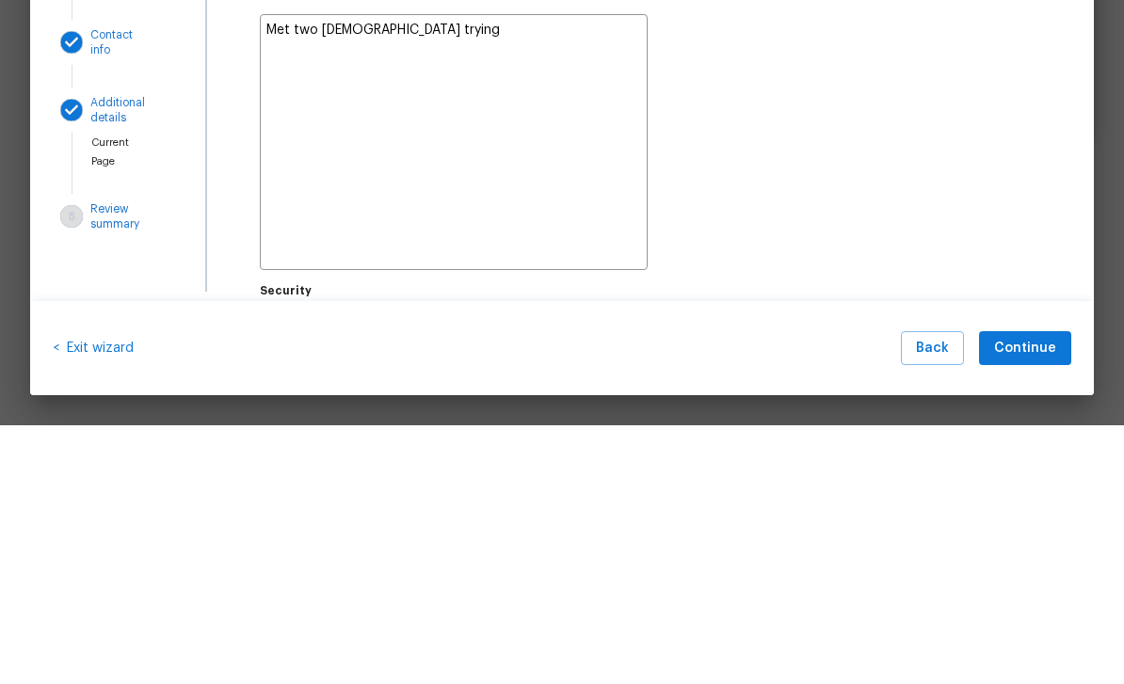
type textarea "x"
type textarea "Met two ladies trying t"
type textarea "x"
type textarea "Met two ladies trying to"
type textarea "x"
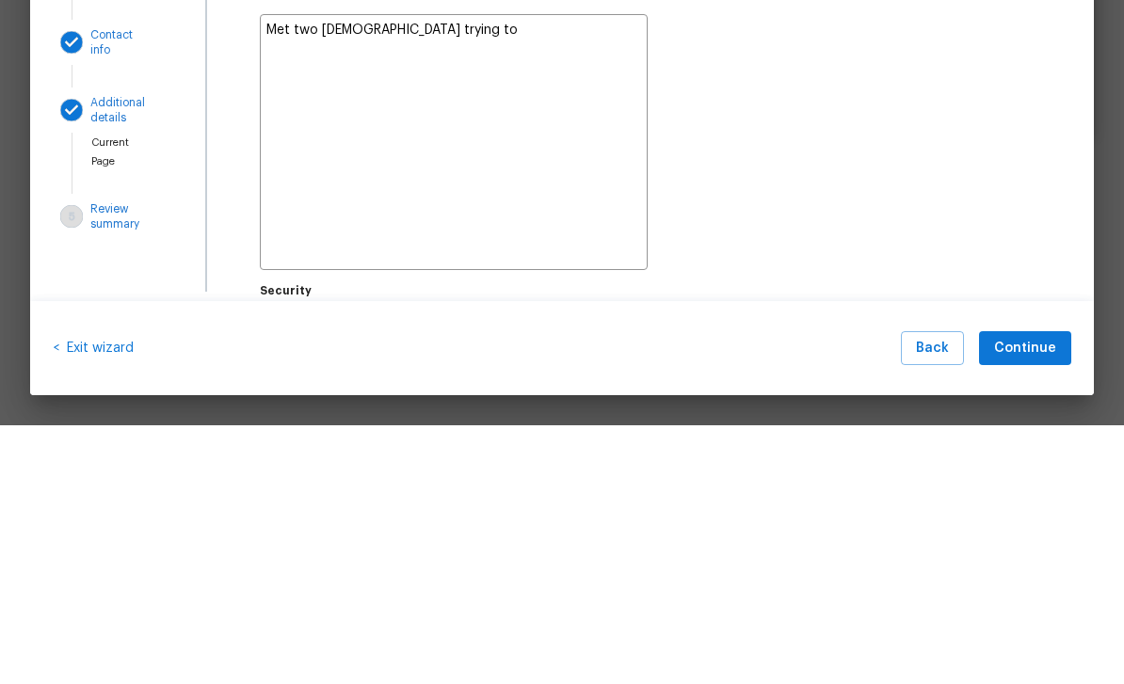
type textarea "Met two ladies trying to"
type textarea "x"
type textarea "Met two ladies trying to r"
type textarea "x"
type textarea "Met two ladies trying to re"
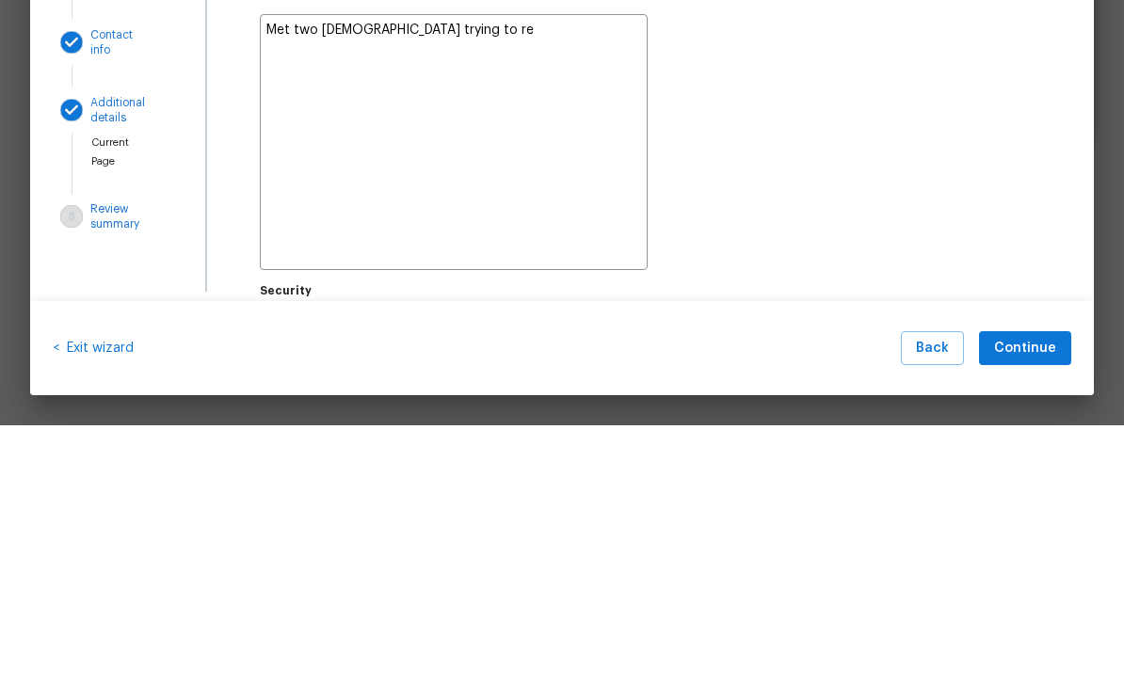
type textarea "x"
type textarea "Met two ladies trying to ren"
type textarea "x"
type textarea "Met two ladies trying to rent"
type textarea "x"
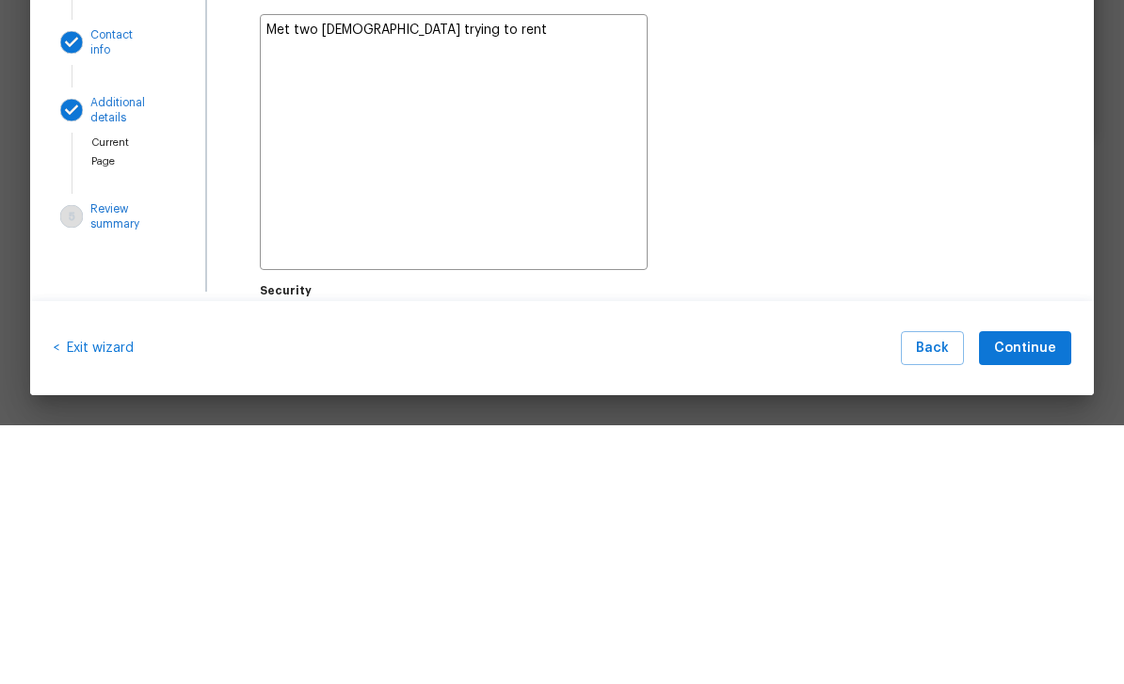
type textarea "Met two ladies trying to rent"
type textarea "x"
type textarea "Met two ladies trying to rent h"
type textarea "x"
type textarea "Met two ladies trying to rent ho"
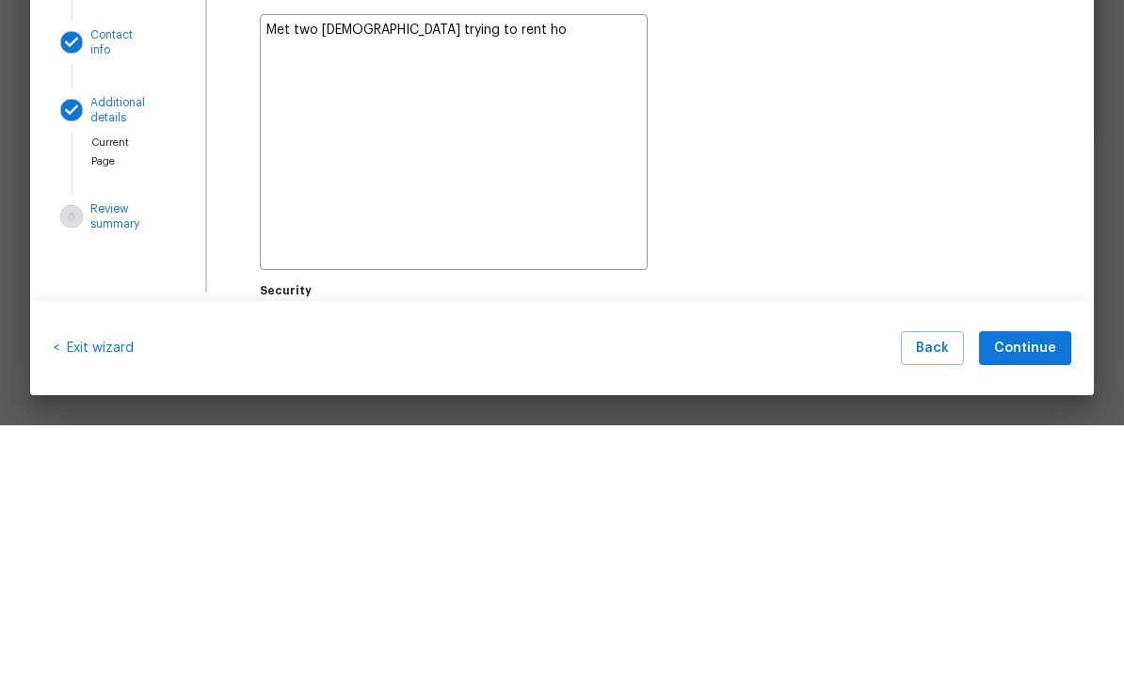
type textarea "x"
type textarea "Met two ladies trying to rent hom"
type textarea "x"
type textarea "Met two ladies trying to rent home"
type textarea "x"
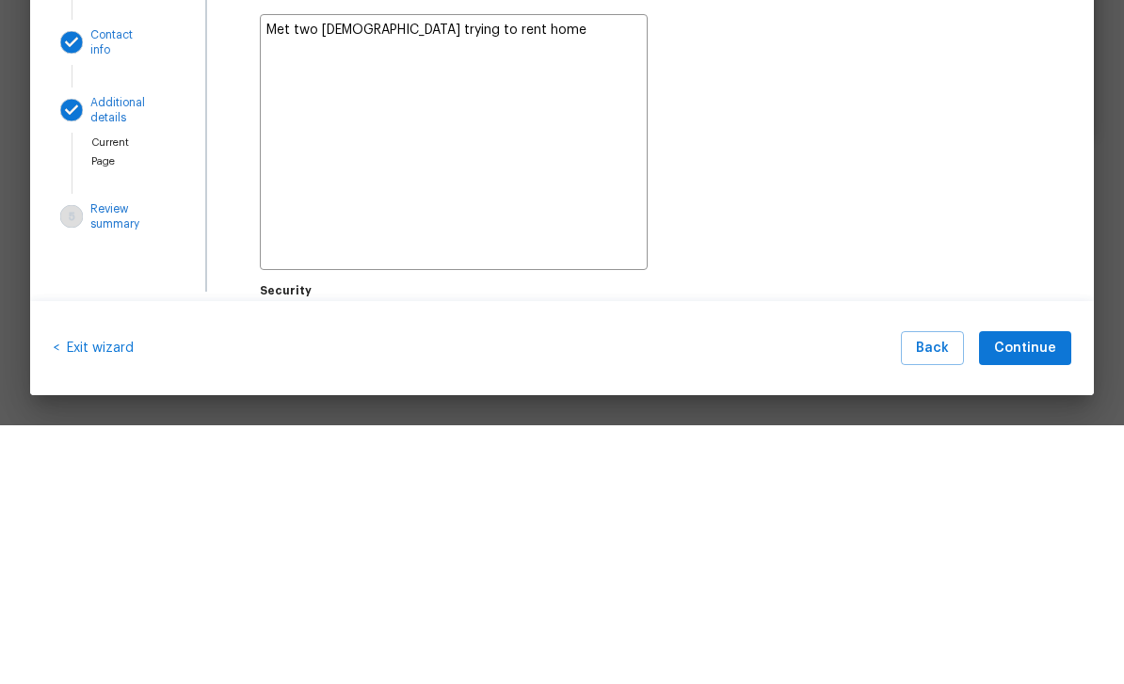
type textarea "Met two ladies trying to rent home"
type textarea "x"
type textarea "Met two ladies trying to rent home."
type textarea "x"
type textarea "Met two ladies trying to rent home."
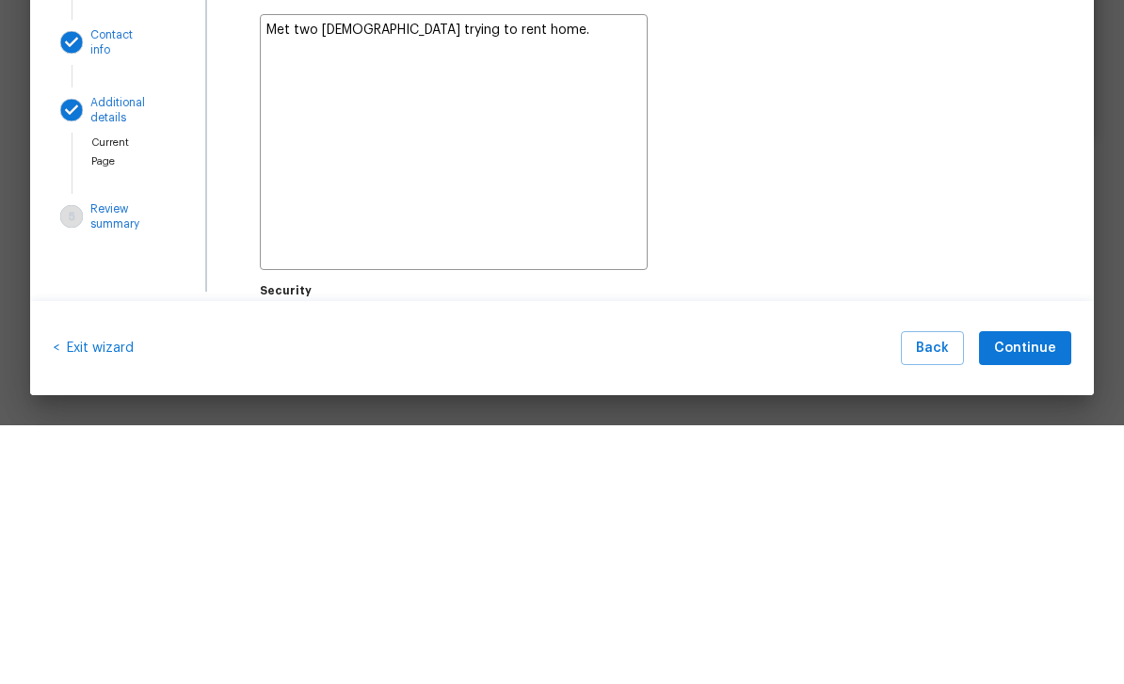
type textarea "x"
type textarea "Met two ladies trying to rent home."
type textarea "x"
type textarea "Met two ladies trying to rent home. T"
type textarea "x"
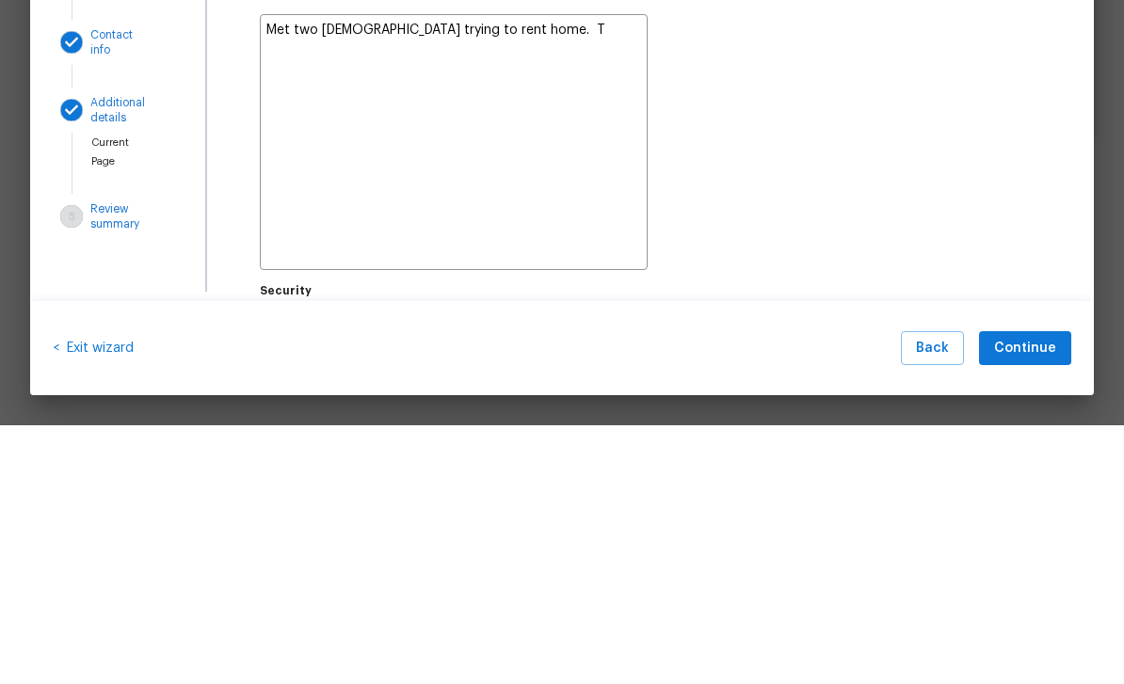
type textarea "Met two ladies trying to rent home. Ti"
type textarea "x"
type textarea "Met two ladies trying to rent home. Til"
type textarea "x"
type textarea "Met two ladies trying to rent home. Tild"
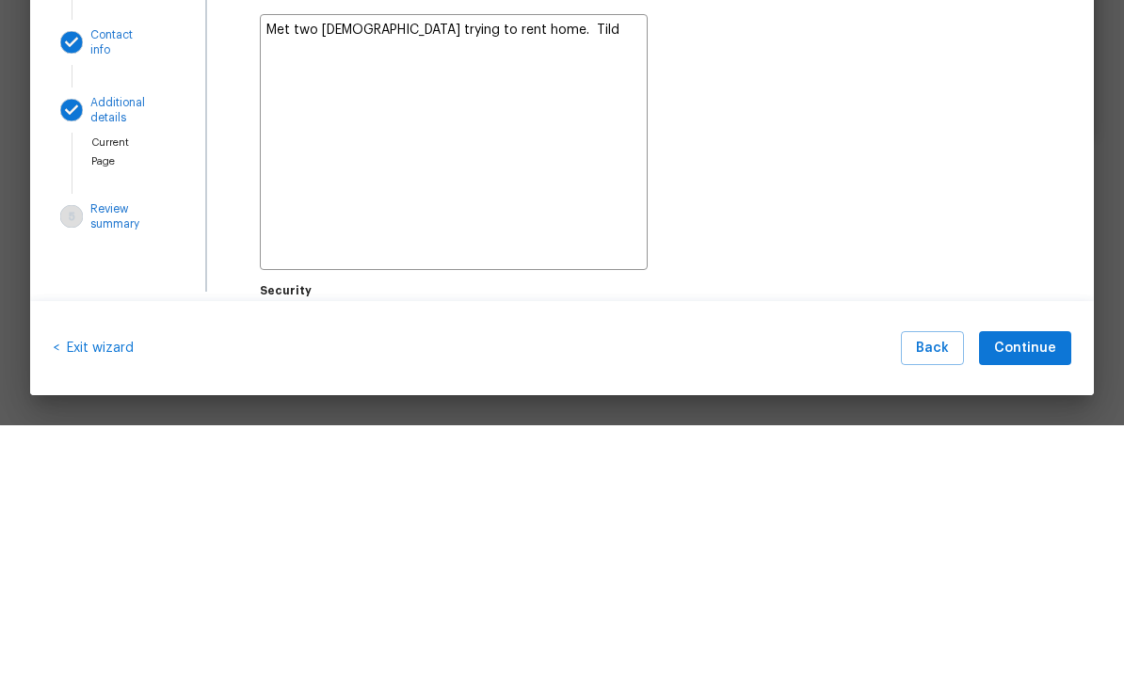
type textarea "x"
type textarea "Met two ladies trying to rent home. Told"
type textarea "x"
type textarea "Met two ladies trying to rent home. Told"
type textarea "x"
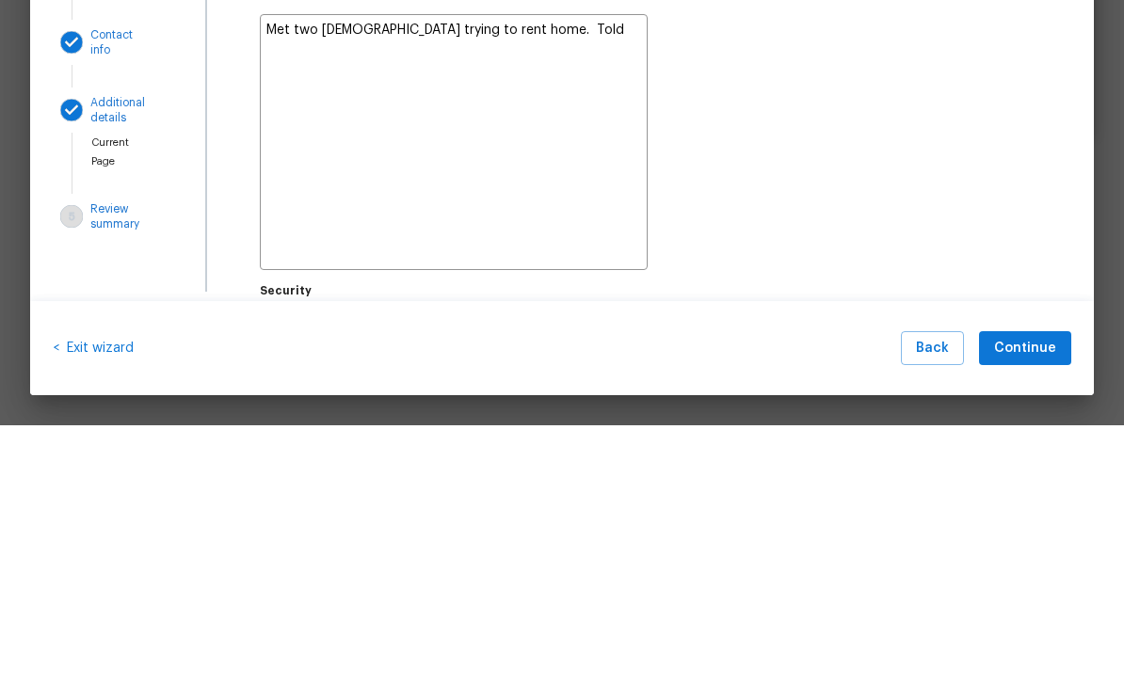
type textarea "Met two ladies trying to rent home. Told t"
type textarea "x"
type textarea "Met two ladies trying to rent home. Told tu"
type textarea "x"
type textarea "Met two ladies trying to rent home. Told tue"
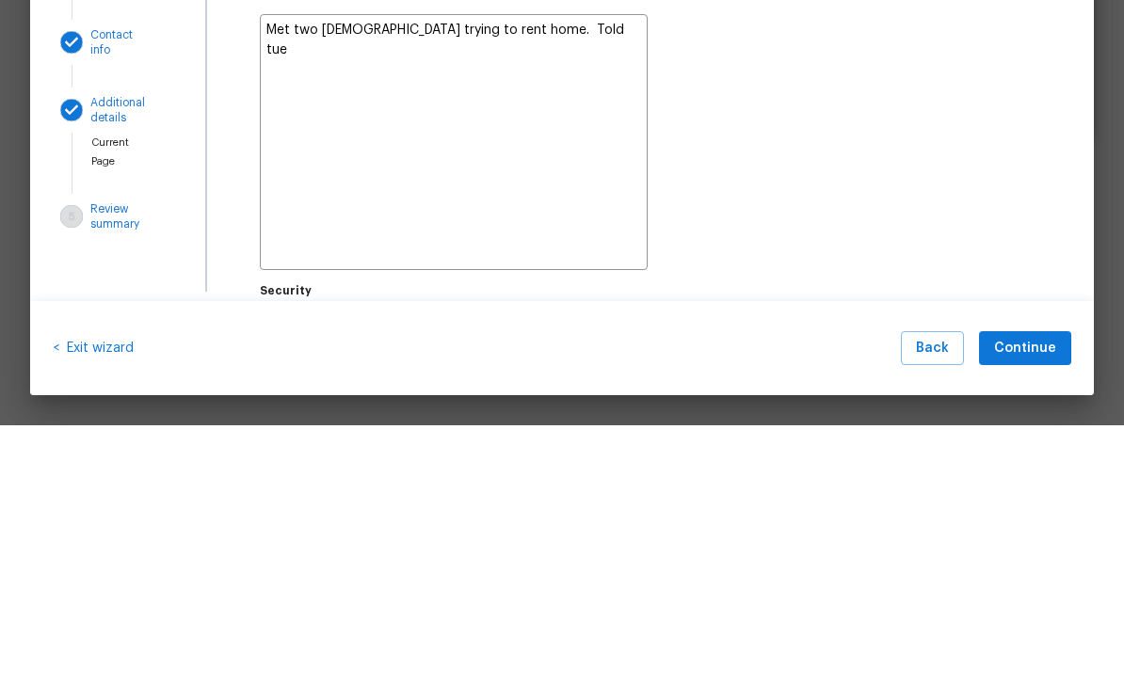
type textarea "x"
type textarea "Met two ladies trying to rent home. Told the"
type textarea "x"
type textarea "Met two ladies trying to rent home. Told the,"
type textarea "x"
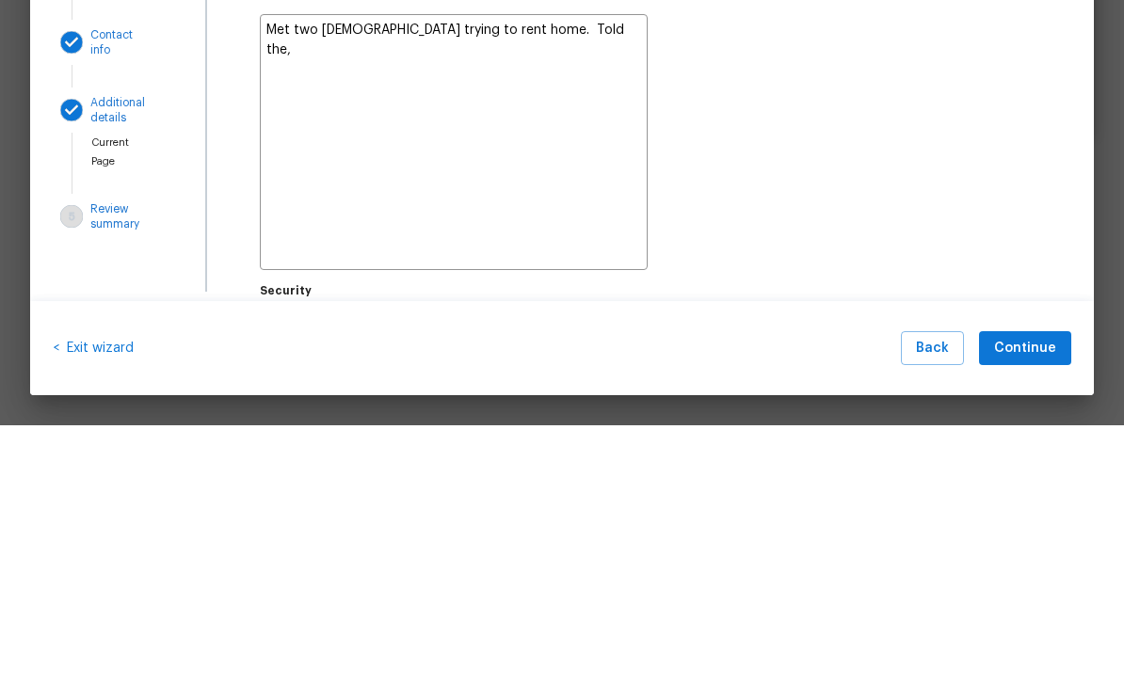
type textarea "Met two ladies trying to rent home. Told the,"
type textarea "x"
type textarea "Met two ladies trying to rent home. Told the,"
type textarea "x"
type textarea "Met two ladies trying to rent home. Told the"
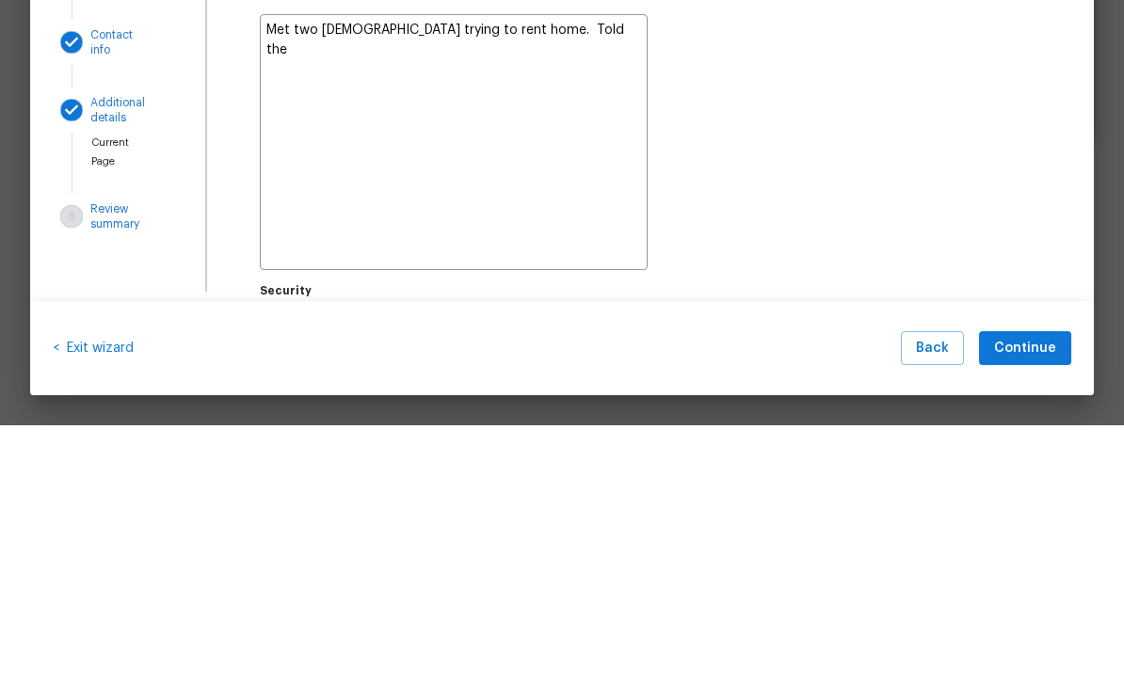
type textarea "x"
type textarea "Met two ladies trying to rent home. Told them"
type textarea "x"
type textarea "Met two ladies trying to rent home. Told them"
type textarea "x"
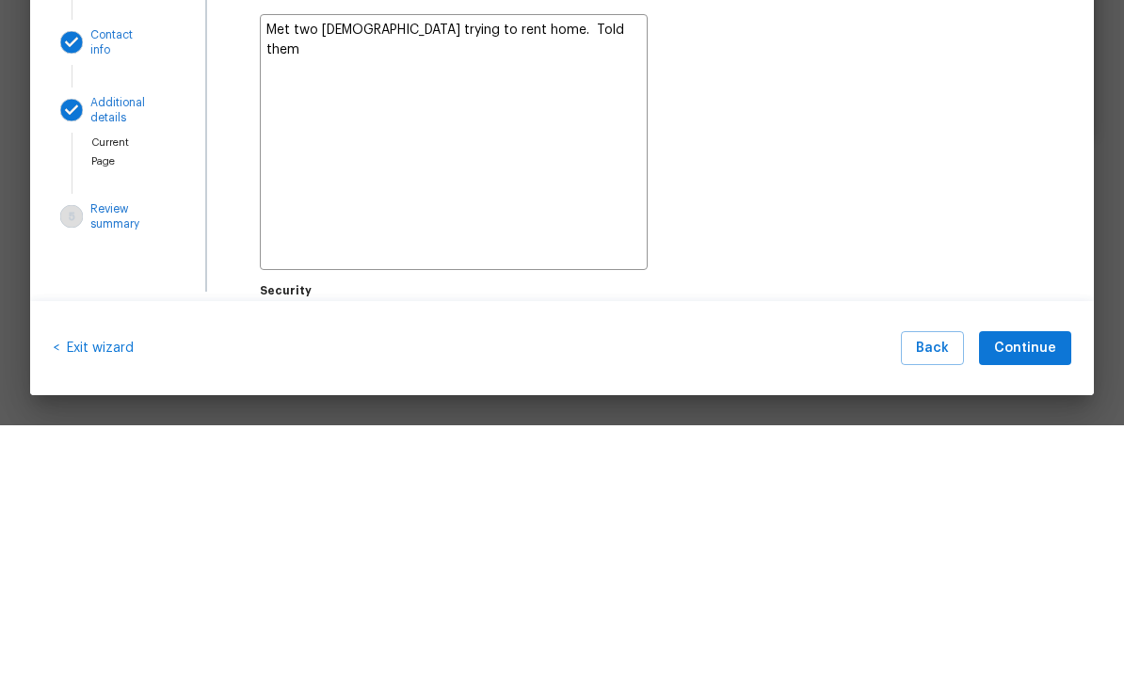
type textarea "Met two ladies trying to rent home. Told them w"
type textarea "x"
type textarea "Met two ladies trying to rent home. Told them we"
type textarea "x"
type textarea "Met two ladies trying to rent home. Told them we"
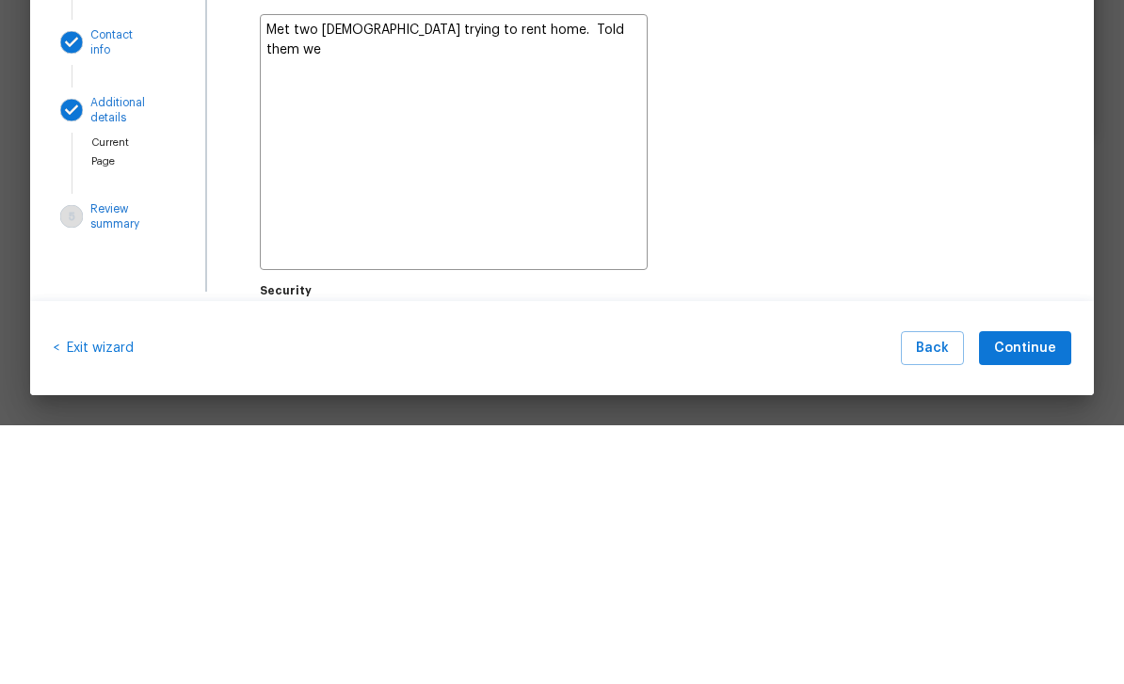
type textarea "x"
type textarea "Met two ladies trying to rent home. Told them we d"
type textarea "x"
type textarea "Met two ladies trying to rent home. Told them we do"
type textarea "x"
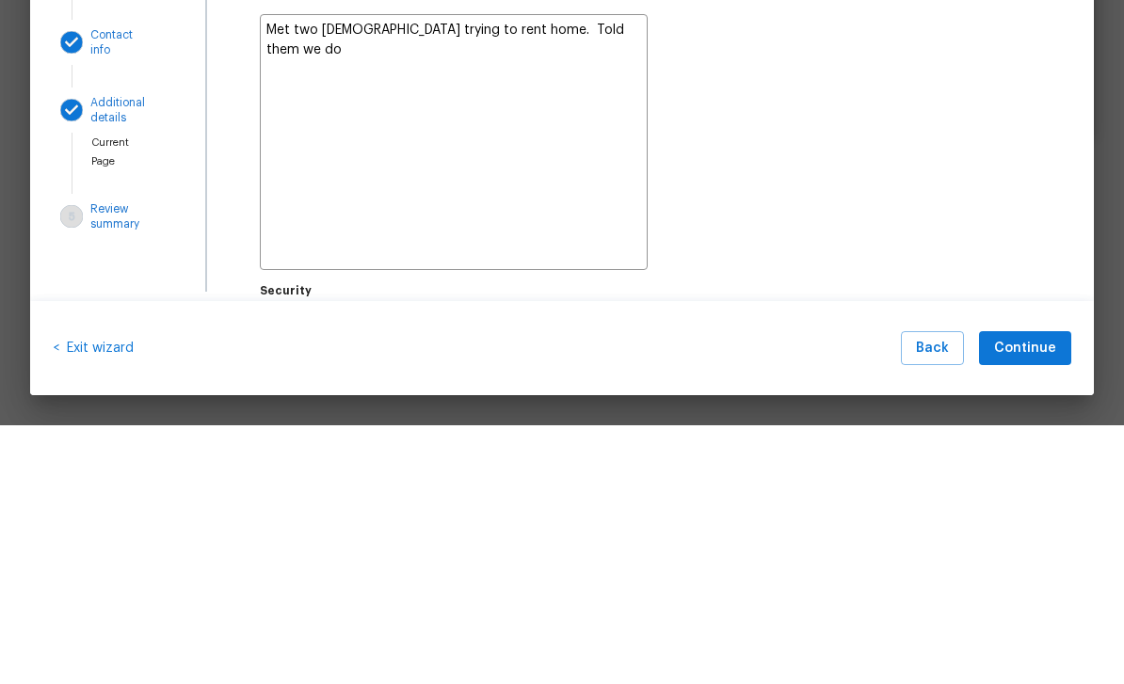
type textarea "Met two ladies trying to rent home. Told them we do"
type textarea "x"
type textarea "Met two ladies trying to rent home. Told them we do n"
type textarea "x"
type textarea "Met two ladies trying to rent home. Told them we do no"
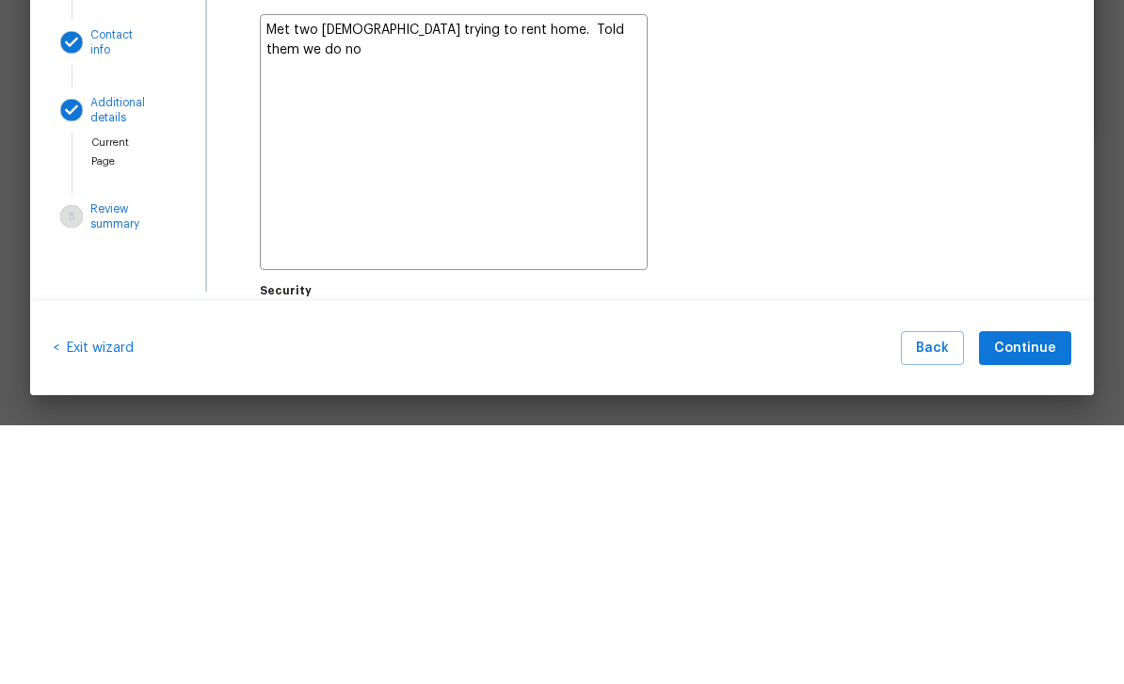
type textarea "x"
type textarea "Met two ladies trying to rent home. Told them we do not"
type textarea "x"
type textarea "Met two ladies trying to rent home. Told them we do not"
type textarea "x"
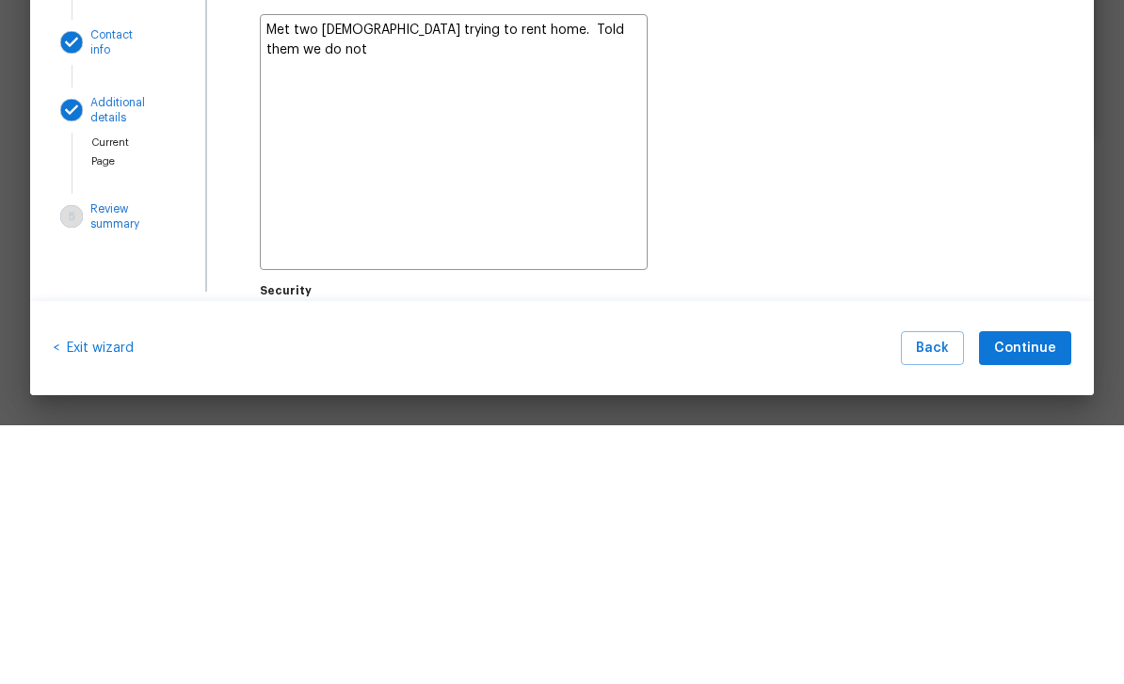
type textarea "Met two ladies trying to rent home. Told them we do not r"
type textarea "x"
type textarea "Met two ladies trying to rent home. Told them we do not re"
type textarea "x"
type textarea "Met two ladies trying to rent home. Told them we do not ren"
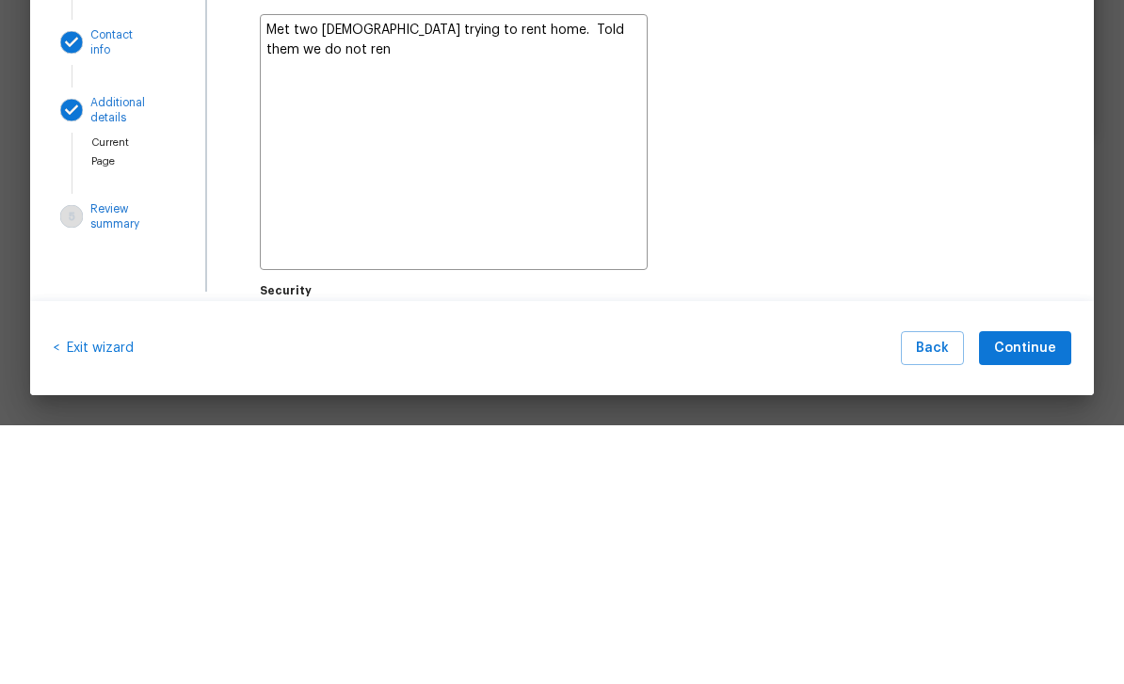
type textarea "x"
type textarea "Met two ladies trying to rent home. Told them we do not rent"
type textarea "x"
type textarea "Met two ladies trying to rent home. Told them we do not rent"
type textarea "x"
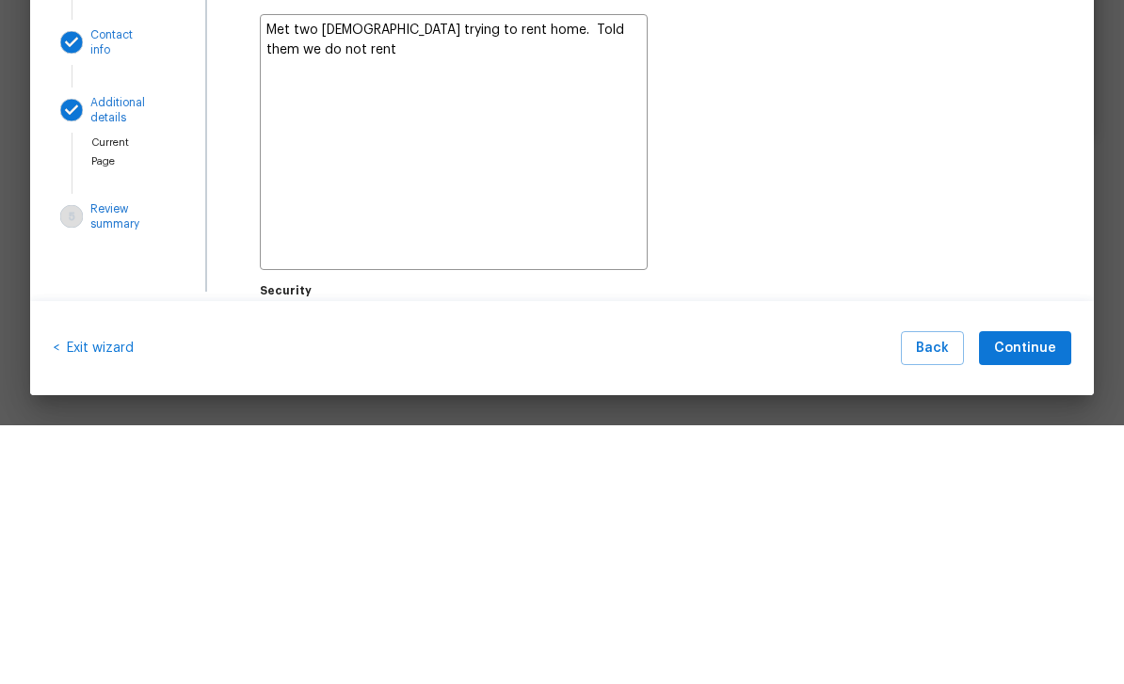
type textarea "Met two ladies trying to rent home. Told them we do not rent h"
type textarea "x"
type textarea "Met two ladies trying to rent home. Told them we do not rent hi"
type textarea "x"
type textarea "Met two ladies trying to rent home. Told them we do not rent him"
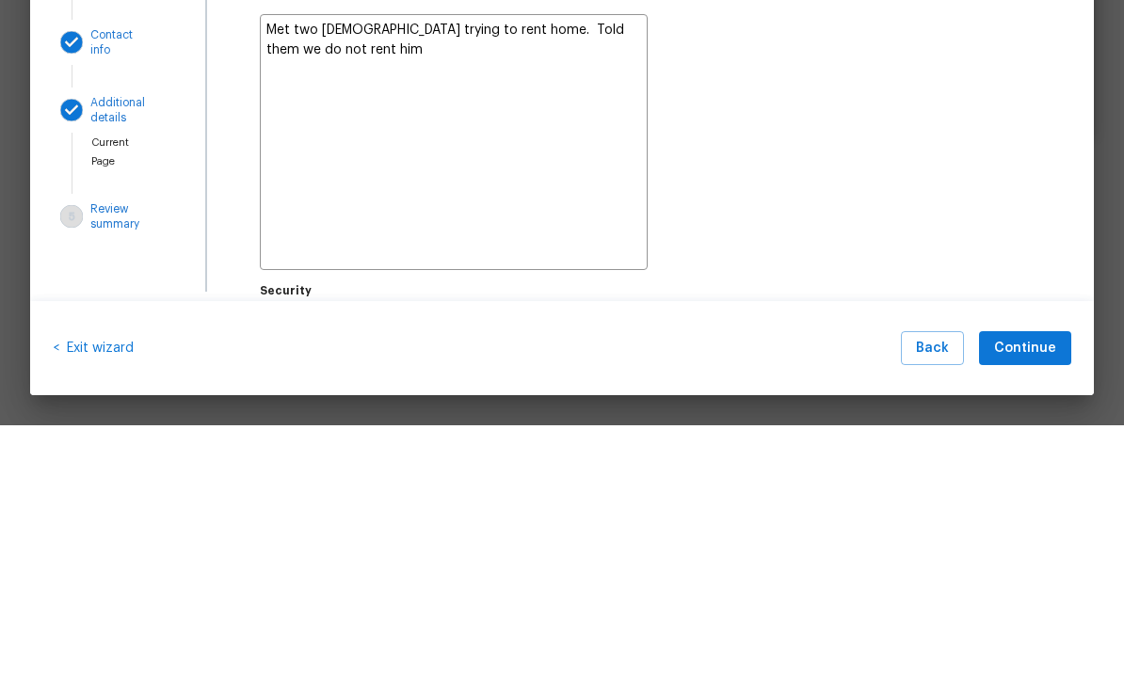
type textarea "x"
type textarea "Met two ladies trying to rent home. Told them we do not rent hime"
type textarea "x"
type textarea "Met two ladies trying to rent home. Told them we do not rent himes"
type textarea "x"
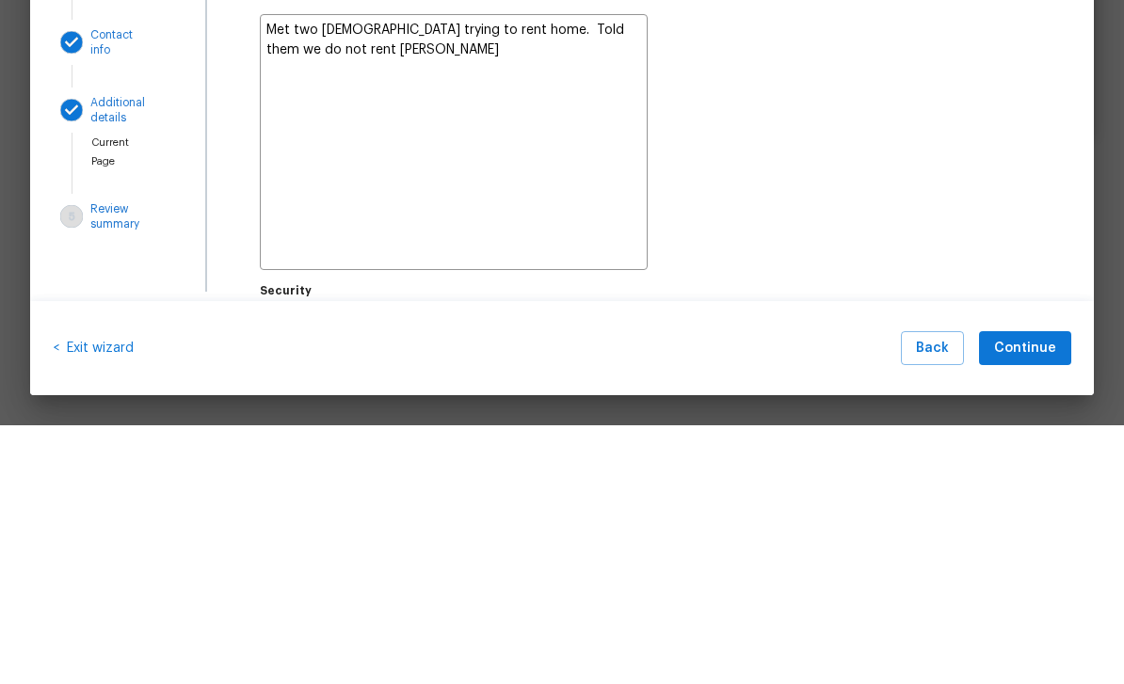
type textarea "Met two ladies trying to rent home. Told them we do not rent homes"
type textarea "x"
type textarea "Met two ladies trying to rent home. Told them we do not rent homes"
type textarea "x"
type textarea "Met two ladies trying to rent home. Told them we do not rent homes"
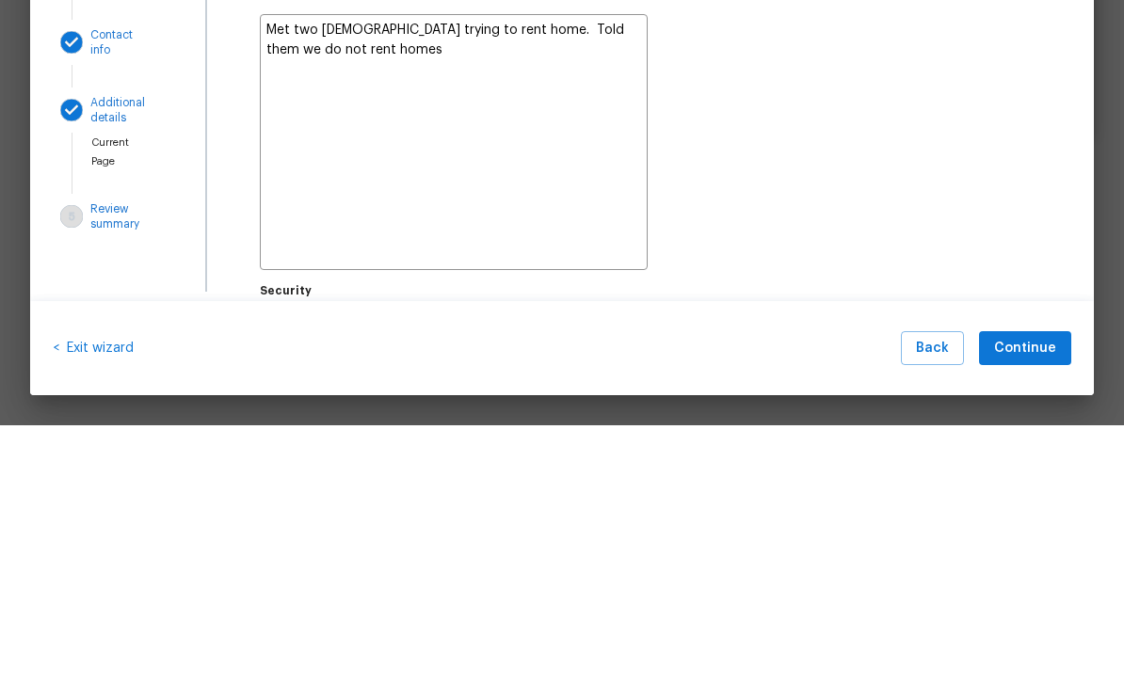
type textarea "x"
type textarea "Met two ladies trying to rent home. Told them we do not rent homes"
type textarea "x"
type textarea "Met two ladies trying to rent home. Told them we do not rent homes."
type textarea "x"
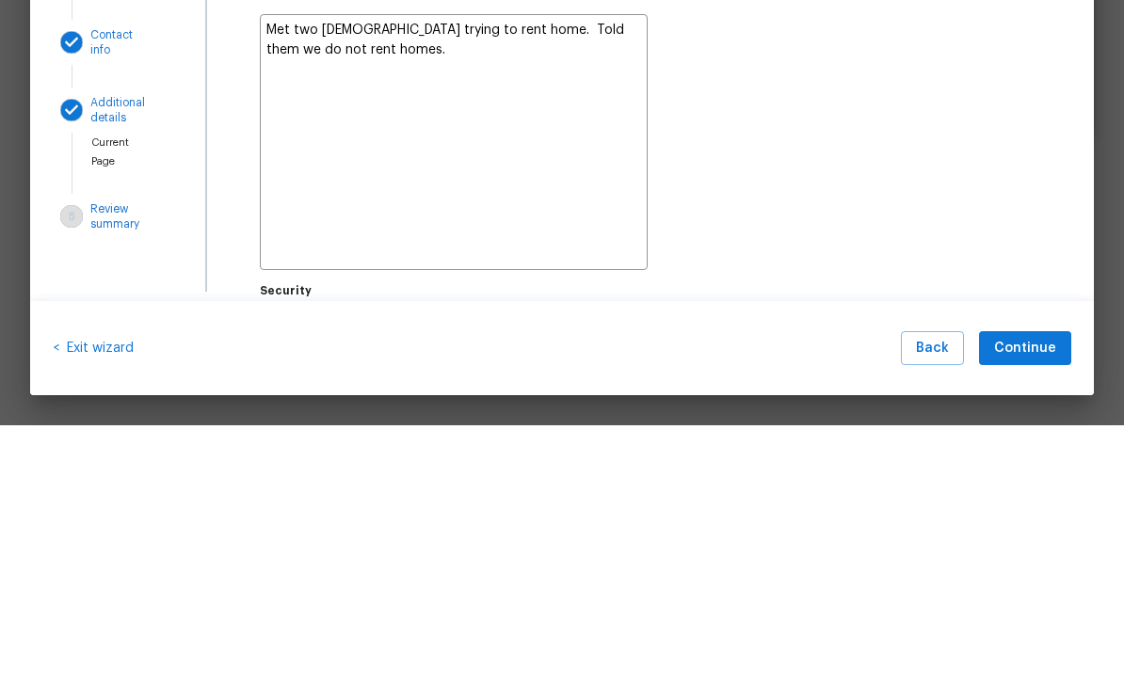
type textarea "Met two ladies trying to rent home. Told them we do not rent homes."
type textarea "x"
type textarea "Met two ladies trying to rent home. Told them we do not rent homes."
type textarea "x"
type textarea "Met two ladies trying to rent home. Told them we do not rent homes. T"
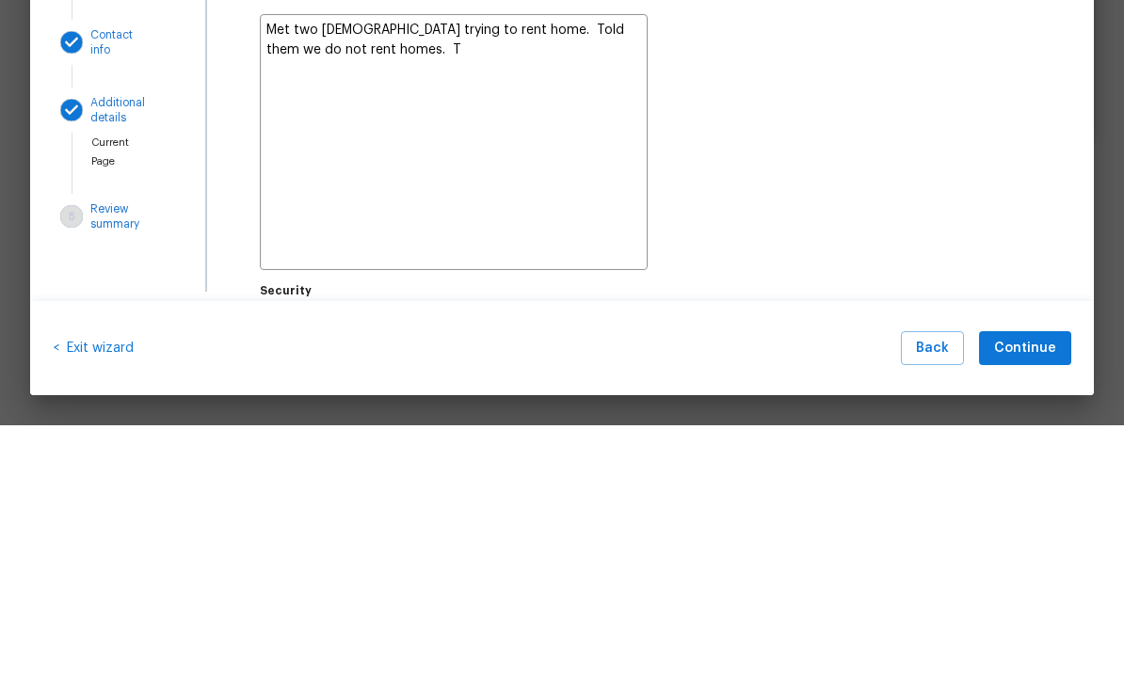
type textarea "x"
type textarea "Met two ladies trying to rent home. Told them we do not rent homes. Th"
type textarea "x"
type textarea "Met two ladies trying to rent home. Told them we do not rent homes. The"
type textarea "x"
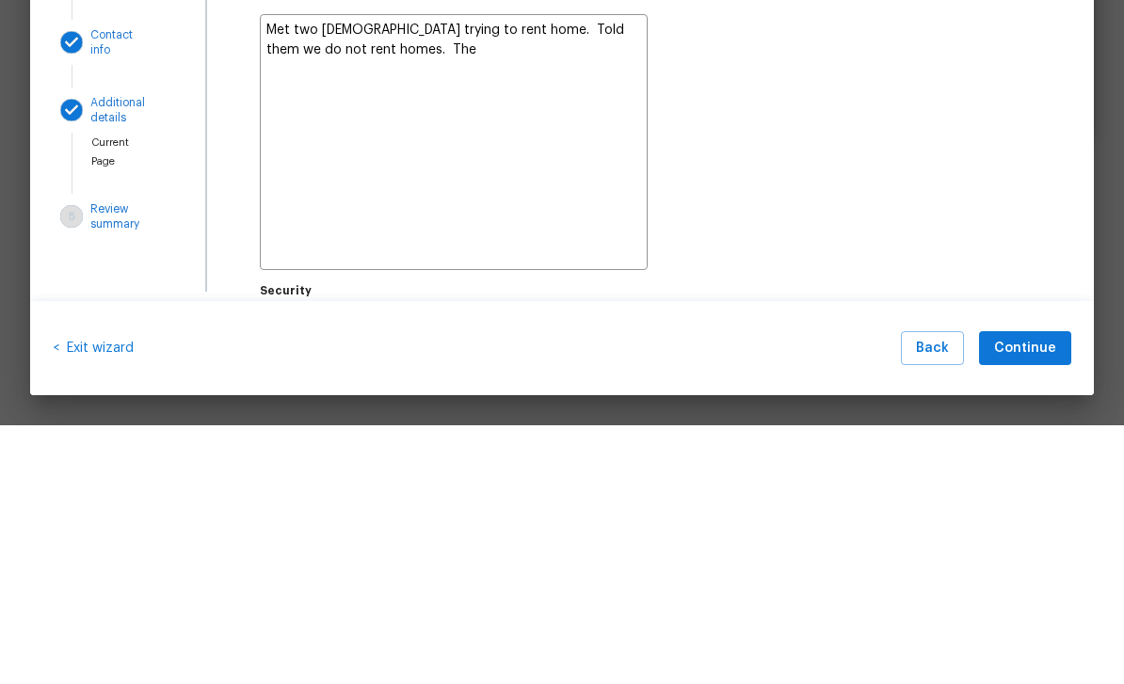
type textarea "Met two ladies trying to rent home. Told them we do not rent homes. They"
type textarea "x"
type textarea "Met two ladies trying to rent home. Told them we do not rent homes. They"
type textarea "x"
type textarea "Met two ladies trying to rent home. Told them we do not rent homes. They l"
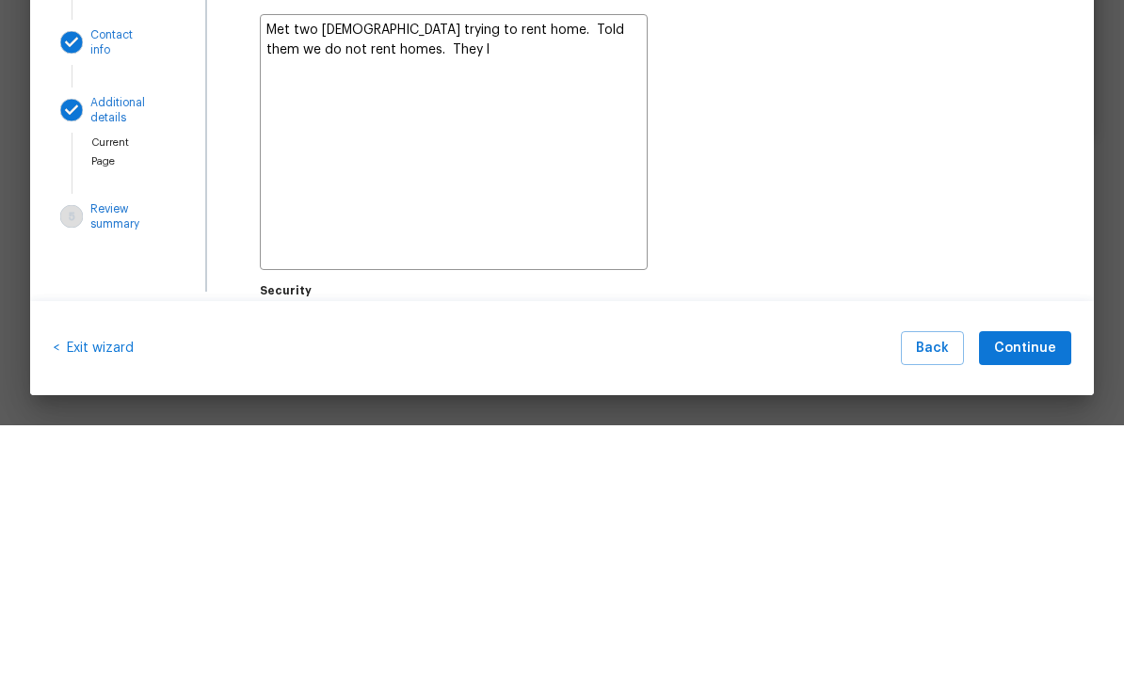
type textarea "x"
type textarea "Met two ladies trying to rent home. Told them we do not rent homes. They le"
type textarea "x"
type textarea "Met two ladies trying to rent home. Told them we do not rent homes. They lef"
type textarea "x"
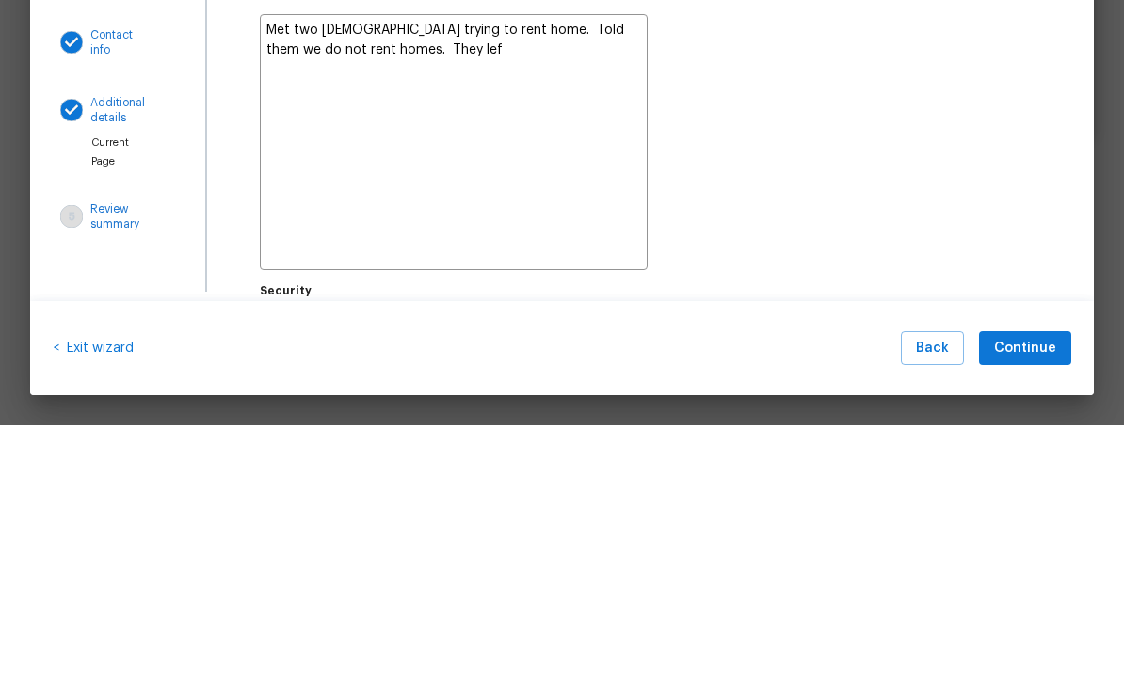
type textarea "Met two ladies trying to rent home. Told them we do not rent homes. They left"
type textarea "x"
type textarea "Met two ladies trying to rent home. Told them we do not rent homes. They left"
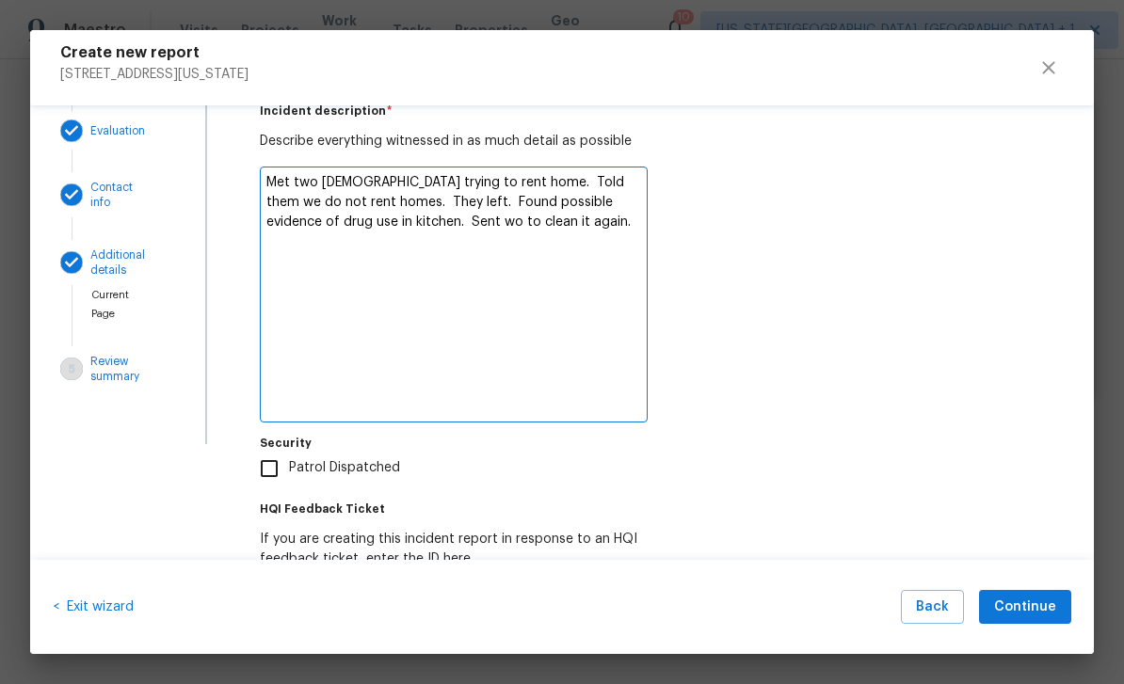
scroll to position [107, 0]
click at [567, 217] on textarea "Met two ladies trying to rent home. Told them we do not rent homes. They left. …" at bounding box center [454, 294] width 388 height 256
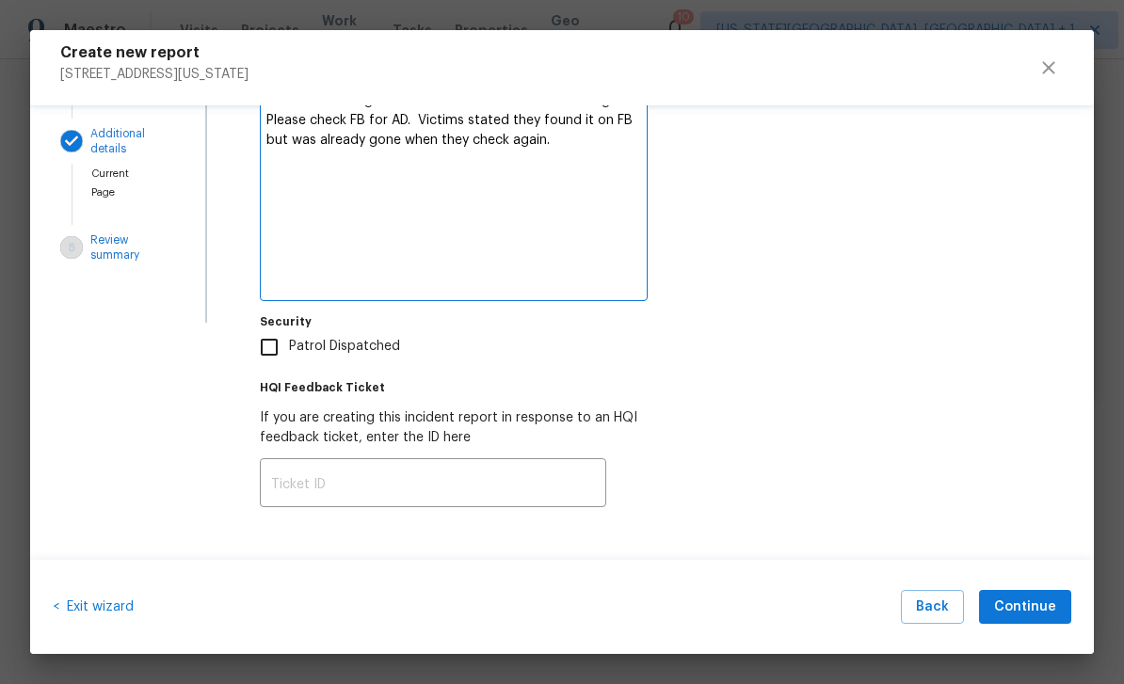
scroll to position [229, 0]
click at [1043, 603] on span "Continue" at bounding box center [1025, 608] width 62 height 24
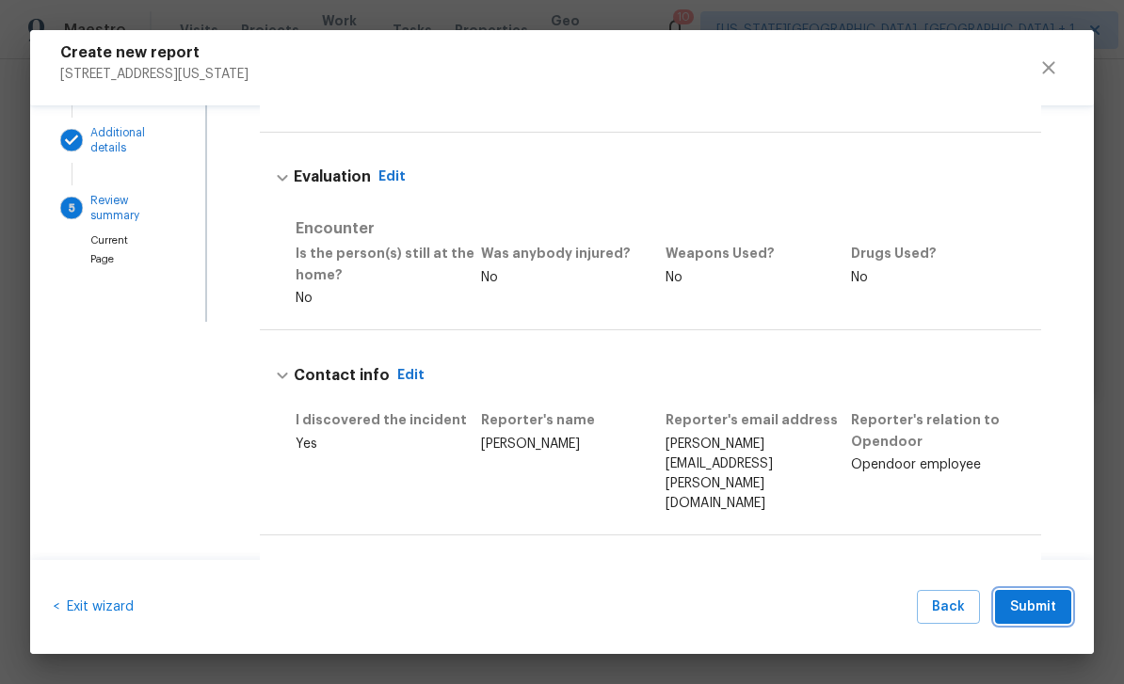
click at [1049, 602] on span "Submit" at bounding box center [1033, 608] width 46 height 24
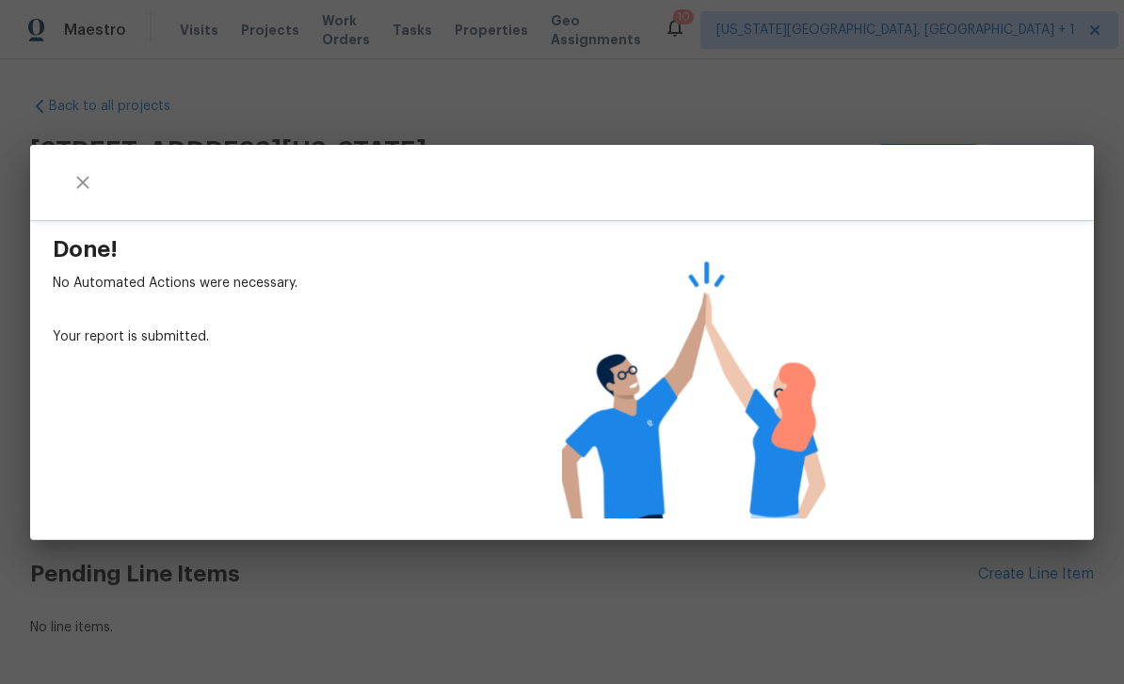
scroll to position [0, 0]
